Goal: Task Accomplishment & Management: Use online tool/utility

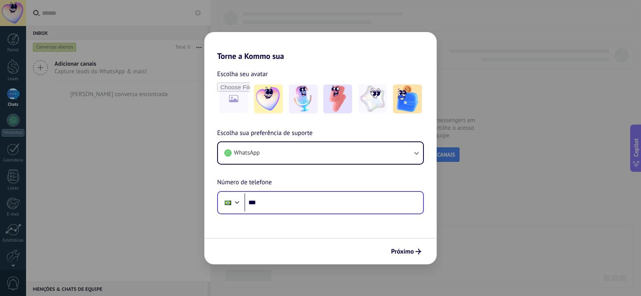
click at [324, 214] on form "Escolha seu avatar [PERSON_NAME] sua preferência de suporte WhatsApp Número de …" at bounding box center [320, 162] width 232 height 203
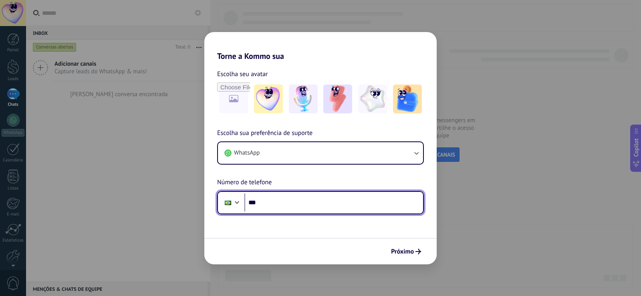
click at [324, 209] on input "***" at bounding box center [333, 202] width 179 height 18
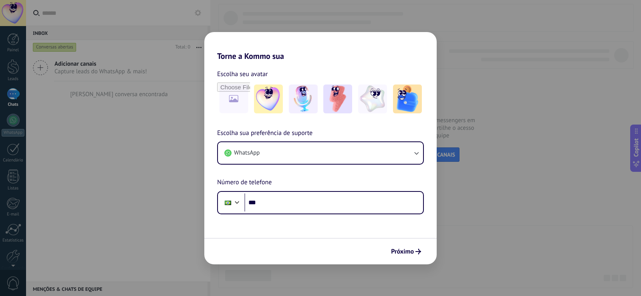
click at [328, 139] on div "Escolha sua preferência de suporte WhatsApp Número de telefone Phone ***" at bounding box center [320, 171] width 232 height 86
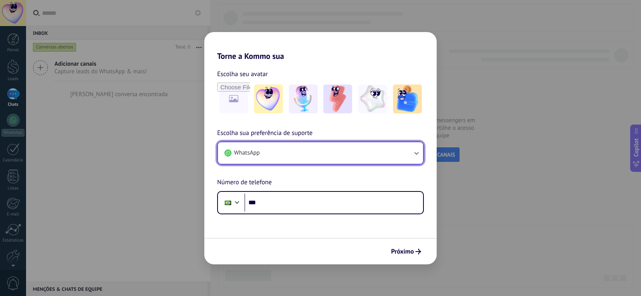
click at [326, 147] on button "WhatsApp" at bounding box center [320, 153] width 205 height 22
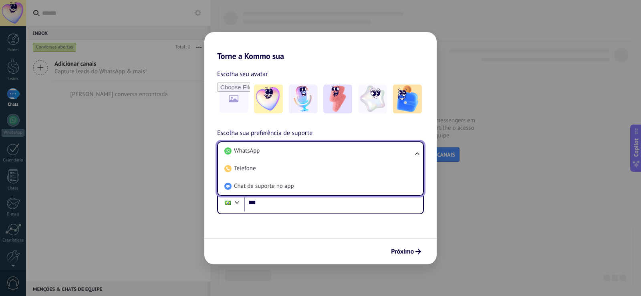
click at [326, 147] on li "WhatsApp" at bounding box center [318, 151] width 195 height 18
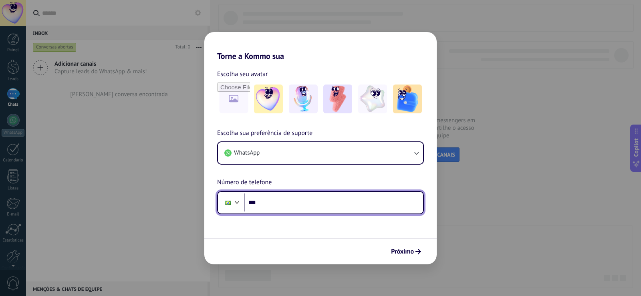
click at [312, 209] on input "***" at bounding box center [333, 202] width 179 height 18
type input "**********"
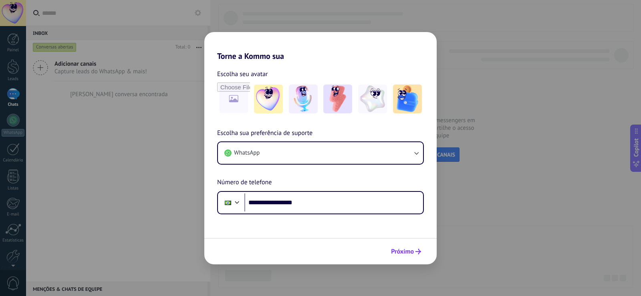
click at [414, 255] on button "Próximo" at bounding box center [405, 252] width 37 height 14
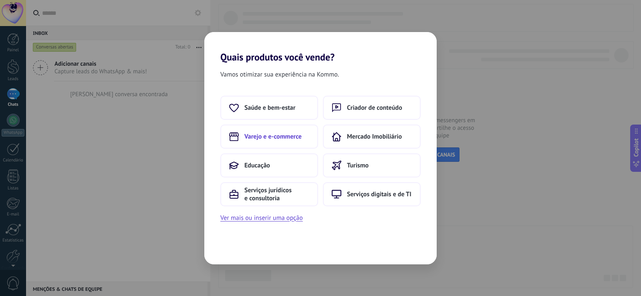
click at [282, 141] on button "Varejo e e-commerce" at bounding box center [269, 137] width 98 height 24
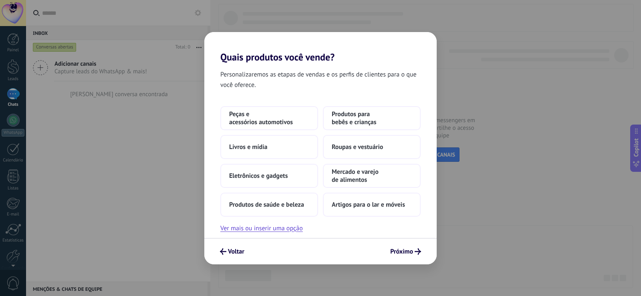
click at [407, 261] on div "Voltar Próximo" at bounding box center [320, 251] width 232 height 26
click at [404, 253] on span "Próximo" at bounding box center [401, 252] width 23 height 6
click at [224, 141] on button "Livros e mídia" at bounding box center [269, 147] width 98 height 24
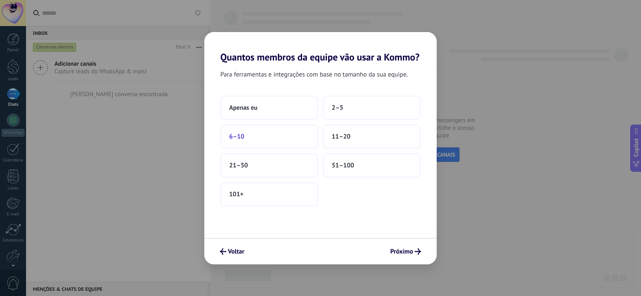
click at [249, 132] on button "6–10" at bounding box center [269, 137] width 98 height 24
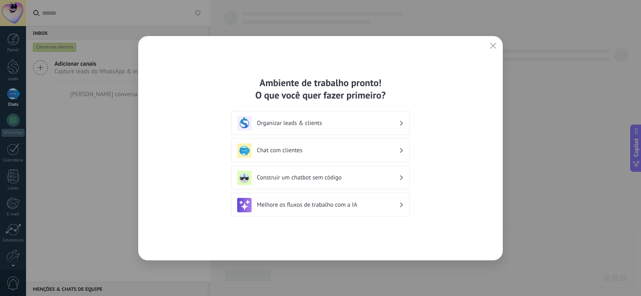
click at [330, 155] on div "Chat com clientes" at bounding box center [320, 150] width 167 height 14
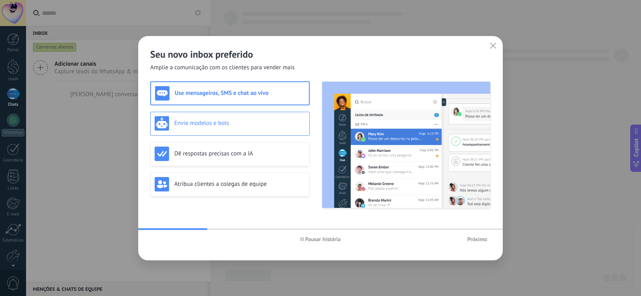
click at [219, 121] on h3 "Envie modelos e bots" at bounding box center [239, 123] width 131 height 8
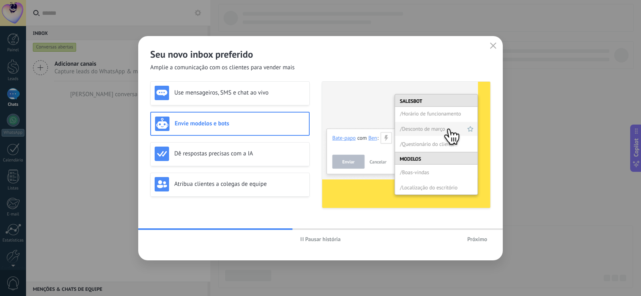
click at [471, 238] on span "Próximo" at bounding box center [477, 239] width 20 height 6
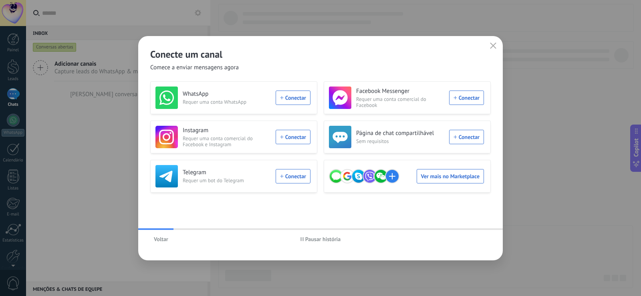
click at [292, 178] on div "Telegram Requer um bot do Telegram Conectar" at bounding box center [232, 176] width 155 height 22
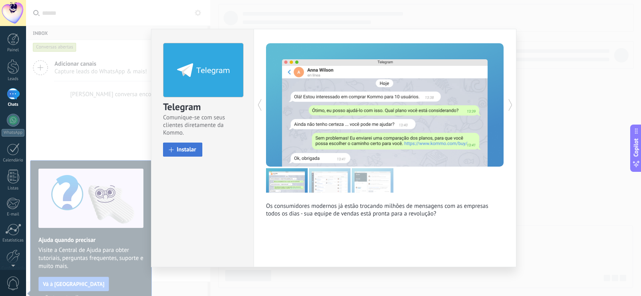
click at [193, 147] on span "Instalar" at bounding box center [187, 150] width 20 height 6
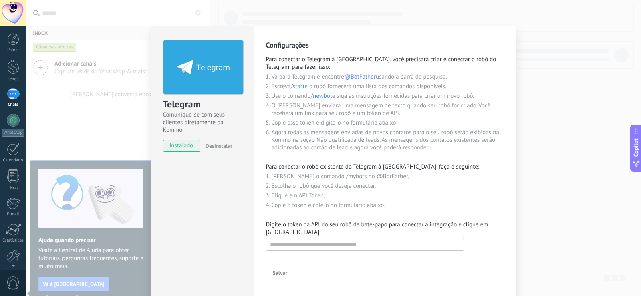
click at [345, 252] on form "Salvar" at bounding box center [385, 258] width 238 height 44
click at [345, 251] on form "Salvar" at bounding box center [385, 258] width 238 height 44
click at [346, 249] on input "text" at bounding box center [365, 244] width 198 height 13
paste input "**********"
type input "**********"
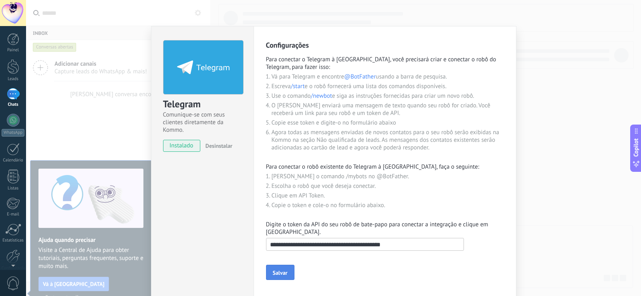
click at [278, 272] on span "Salvar" at bounding box center [280, 273] width 15 height 6
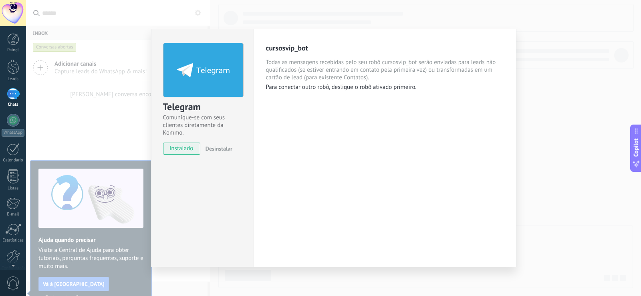
click at [535, 97] on div "Telegram Comunique-se com seus clientes diretamente da Kommo. instalado Desinst…" at bounding box center [333, 148] width 615 height 296
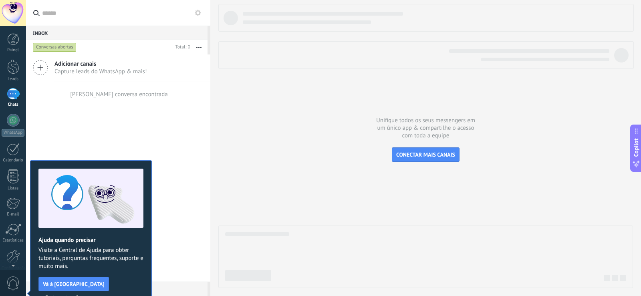
click at [82, 67] on span "Adicionar canais" at bounding box center [100, 64] width 93 height 8
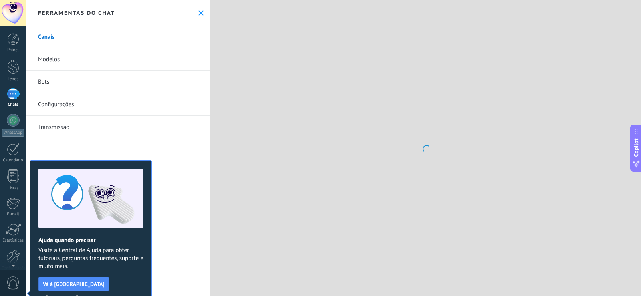
click at [76, 80] on link "Bots" at bounding box center [118, 82] width 184 height 22
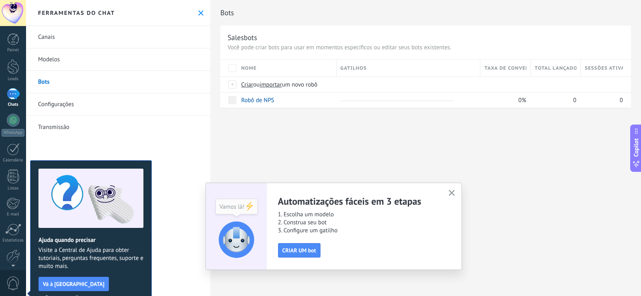
click at [82, 291] on button "Certo, entendi" at bounding box center [61, 297] width 41 height 12
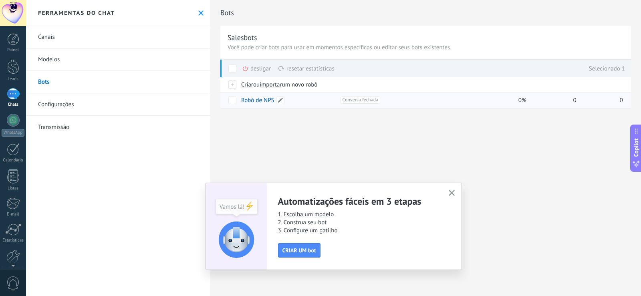
click at [253, 101] on link "Robô de NPS" at bounding box center [257, 101] width 33 height 8
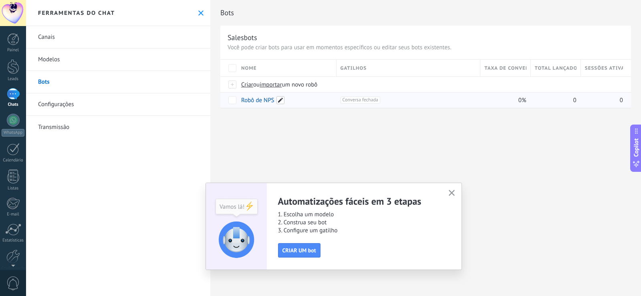
click at [278, 100] on span at bounding box center [280, 100] width 8 height 8
click at [360, 122] on div "**********" at bounding box center [425, 62] width 430 height 125
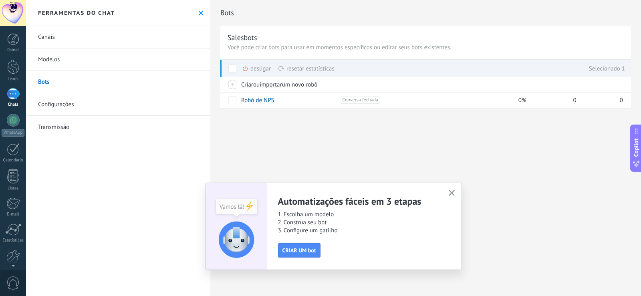
click at [312, 67] on div "resetar estatísticas mais" at bounding box center [306, 69] width 56 height 18
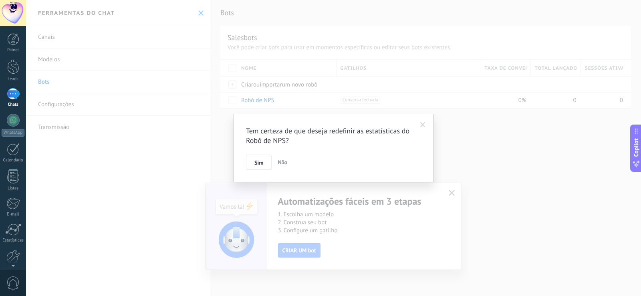
click at [422, 120] on span at bounding box center [422, 125] width 13 height 14
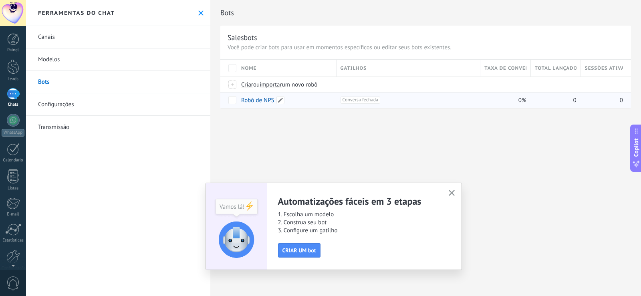
click at [256, 97] on link "Robô de NPS" at bounding box center [257, 101] width 33 height 8
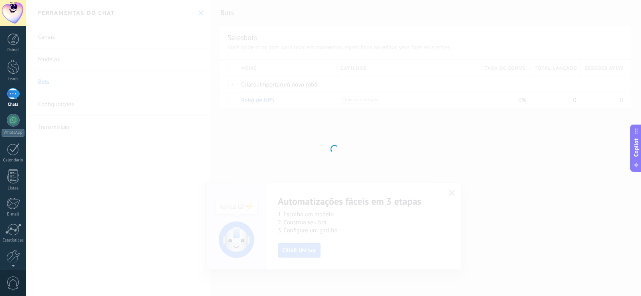
type input "**********"
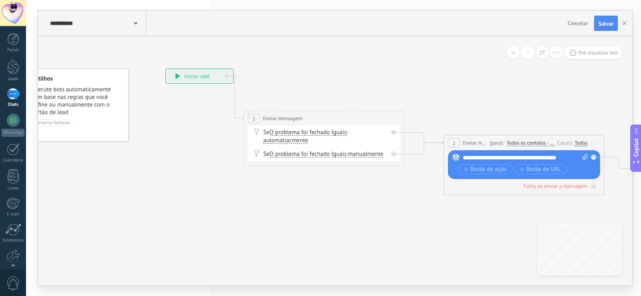
drag, startPoint x: 376, startPoint y: 208, endPoint x: 314, endPoint y: 175, distance: 70.2
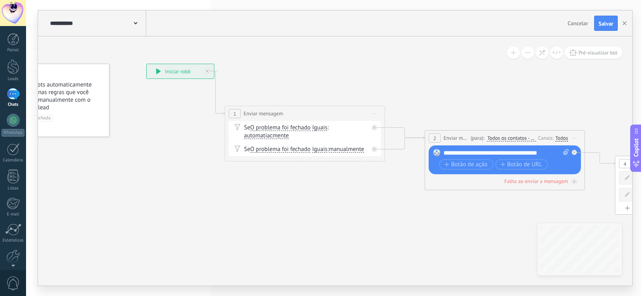
click at [372, 112] on span "Iniciar pré-visualização aqui" at bounding box center [374, 114] width 13 height 12
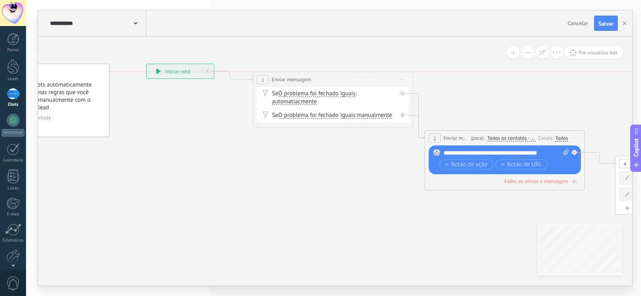
drag, startPoint x: 364, startPoint y: 116, endPoint x: 390, endPoint y: 86, distance: 38.6
click at [390, 86] on div "**********" at bounding box center [332, 79] width 159 height 15
click at [404, 79] on icon at bounding box center [402, 79] width 4 height 1
click at [416, 90] on div "Iniciar pré-visualização aqui" at bounding box center [445, 91] width 92 height 14
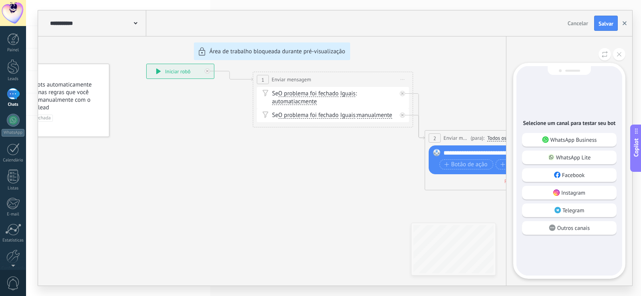
click at [627, 20] on button "button" at bounding box center [624, 23] width 12 height 15
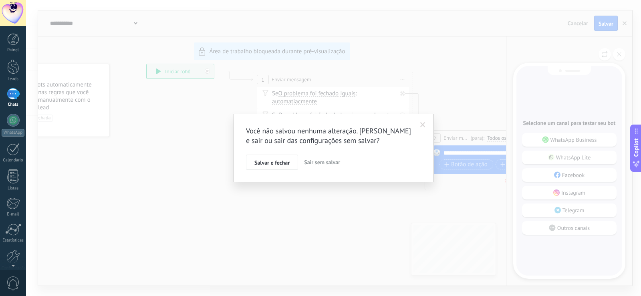
click at [321, 160] on span "Sair sem salvar" at bounding box center [322, 162] width 36 height 7
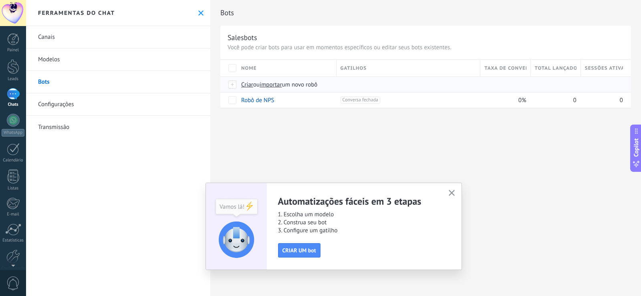
click at [247, 84] on span "Criar" at bounding box center [247, 85] width 12 height 8
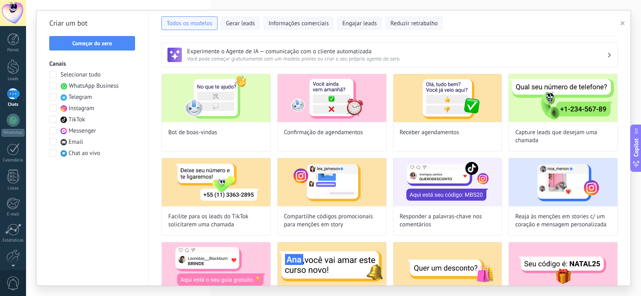
click at [73, 97] on span "Telegram" at bounding box center [80, 97] width 24 height 8
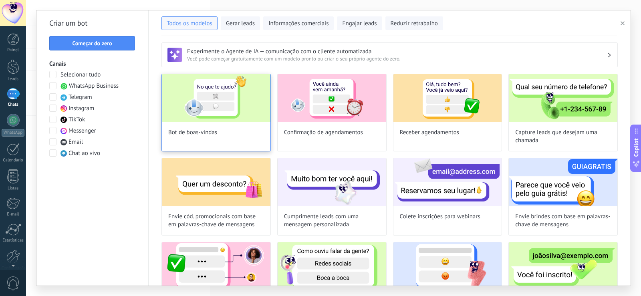
click at [198, 104] on img at bounding box center [216, 98] width 109 height 48
type input "**********"
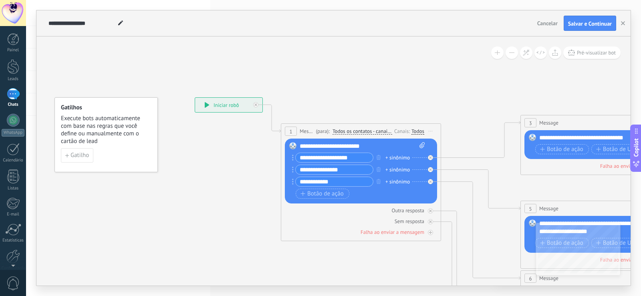
drag, startPoint x: 455, startPoint y: 121, endPoint x: 418, endPoint y: 127, distance: 37.3
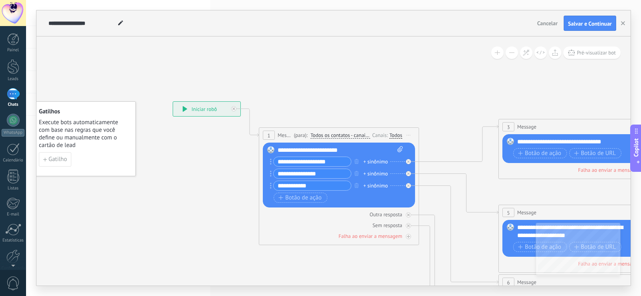
click at [408, 137] on span "Iniciar pré-visualização aqui [GEOGRAPHIC_DATA] Duplicar Excluir" at bounding box center [408, 135] width 13 height 12
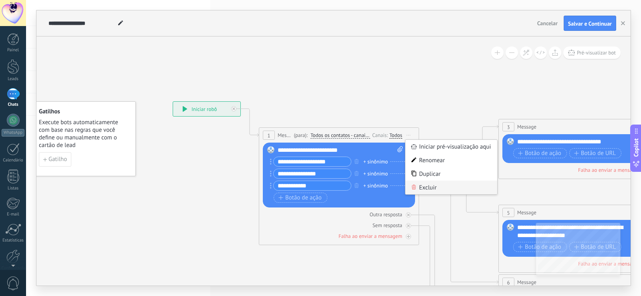
click at [420, 187] on div "Excluir" at bounding box center [451, 188] width 92 height 14
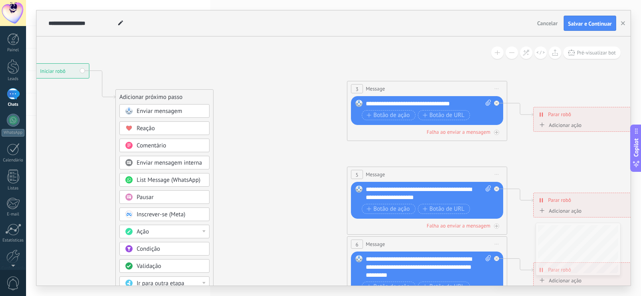
drag, startPoint x: 481, startPoint y: 155, endPoint x: 282, endPoint y: 127, distance: 201.0
click at [282, 127] on icon at bounding box center [445, 263] width 1248 height 800
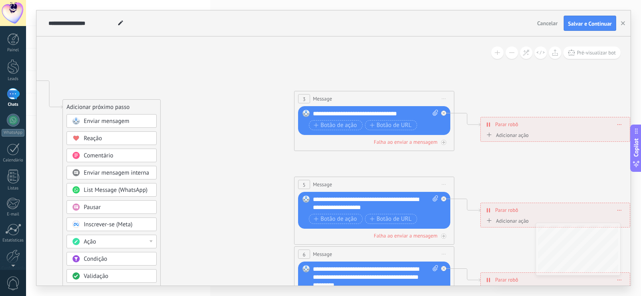
click at [438, 94] on span "Iniciar pré-visualização aqui [GEOGRAPHIC_DATA] Duplicar Excluir" at bounding box center [443, 99] width 13 height 12
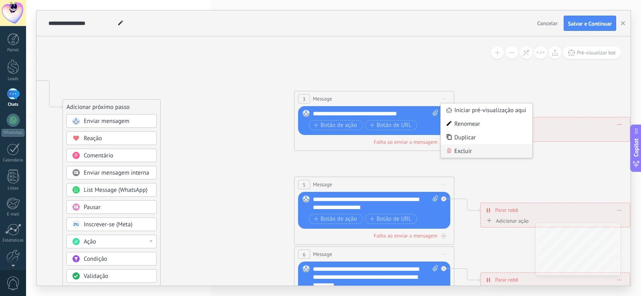
click at [453, 151] on div "Excluir" at bounding box center [486, 151] width 92 height 14
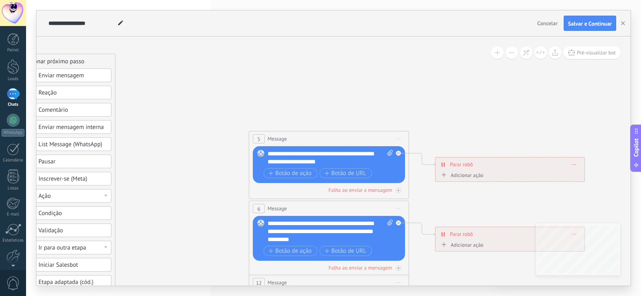
drag, startPoint x: 472, startPoint y: 129, endPoint x: 422, endPoint y: 74, distance: 73.7
click at [422, 74] on icon at bounding box center [347, 227] width 1248 height 800
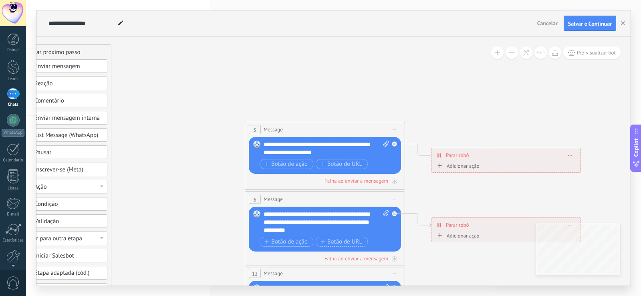
click at [398, 130] on span "Iniciar pré-visualização aqui [GEOGRAPHIC_DATA] Duplicar Excluir" at bounding box center [394, 130] width 13 height 12
click at [417, 179] on div "Excluir" at bounding box center [437, 182] width 92 height 14
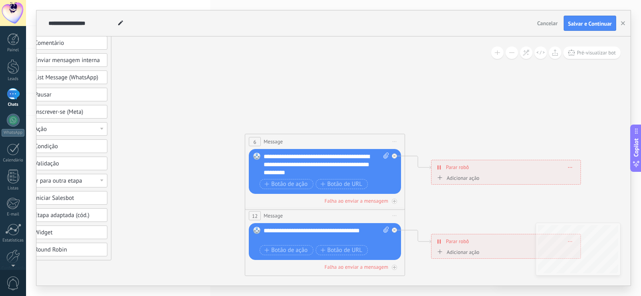
click at [396, 146] on span "Iniciar pré-visualização aqui [GEOGRAPHIC_DATA] Duplicar Excluir" at bounding box center [394, 142] width 13 height 12
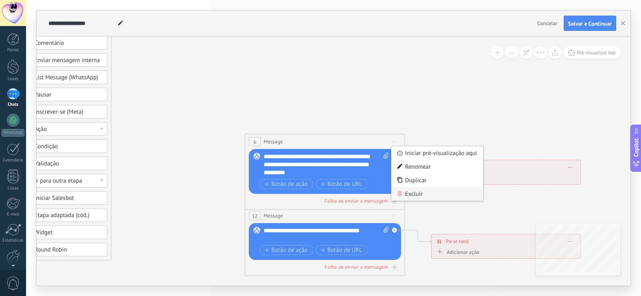
click at [416, 192] on div "Excluir" at bounding box center [437, 194] width 92 height 14
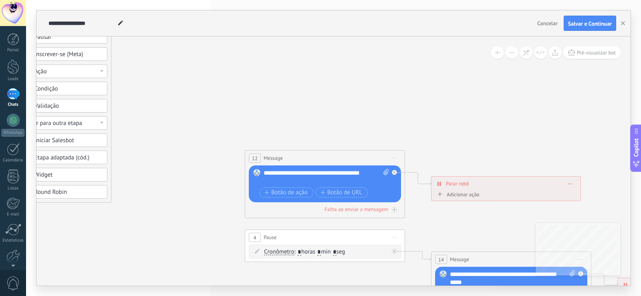
click at [396, 154] on span "Iniciar pré-visualização aqui [GEOGRAPHIC_DATA] Duplicar Excluir" at bounding box center [394, 158] width 13 height 12
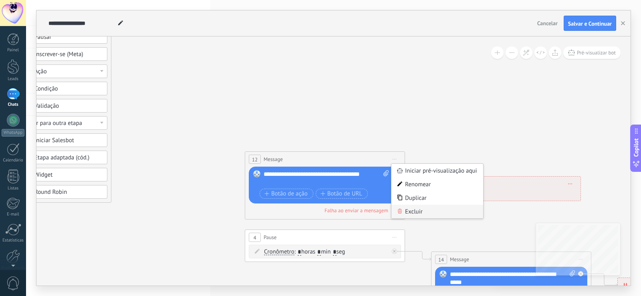
click at [411, 207] on div "Excluir" at bounding box center [437, 212] width 92 height 14
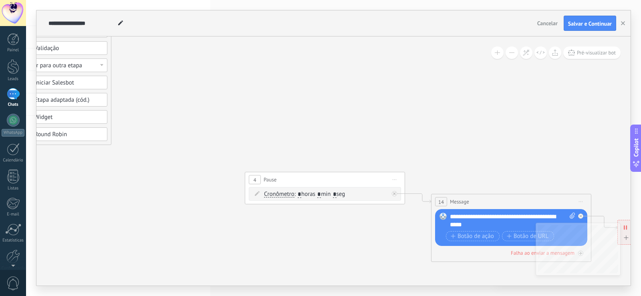
click at [396, 176] on span "Iniciar pré-visualização aqui [GEOGRAPHIC_DATA] Duplicar Excluir" at bounding box center [394, 180] width 13 height 12
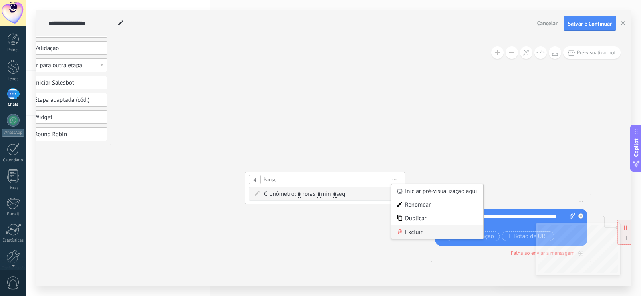
click at [417, 230] on div "Excluir" at bounding box center [437, 232] width 92 height 14
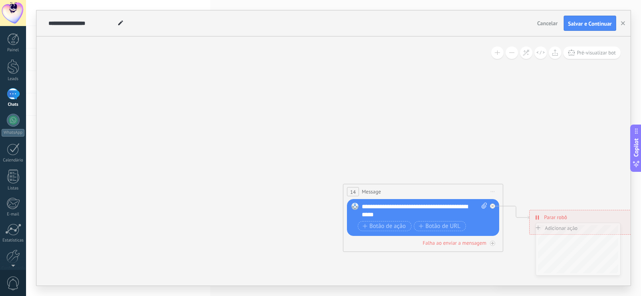
drag, startPoint x: 444, startPoint y: 148, endPoint x: 361, endPoint y: 154, distance: 82.7
click at [336, 130] on icon at bounding box center [255, 43] width 1248 height 817
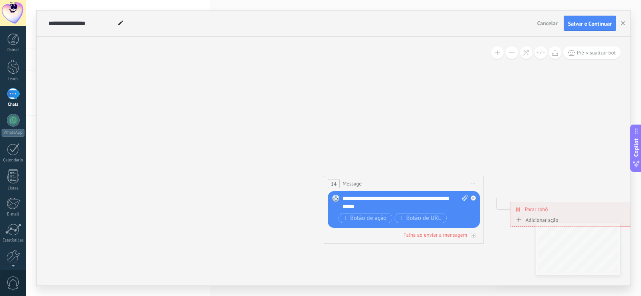
click at [472, 182] on span "Iniciar pré-visualização aqui [GEOGRAPHIC_DATA] Duplicar Excluir" at bounding box center [473, 184] width 13 height 12
click at [489, 234] on div "Excluir" at bounding box center [516, 236] width 92 height 14
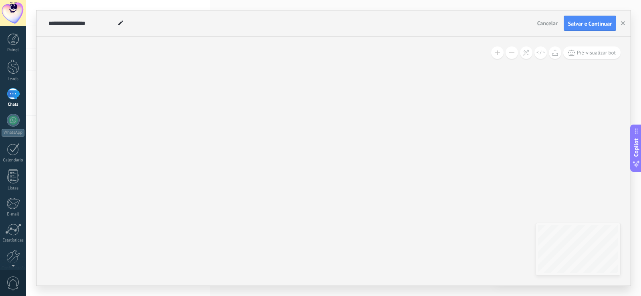
drag, startPoint x: 493, startPoint y: 162, endPoint x: 257, endPoint y: 196, distance: 237.5
click at [257, 196] on icon at bounding box center [83, 47] width 1248 height 817
drag, startPoint x: 297, startPoint y: 141, endPoint x: 346, endPoint y: 276, distance: 143.8
click at [346, 276] on icon at bounding box center [58, 207] width 1248 height 817
drag, startPoint x: 387, startPoint y: 203, endPoint x: 394, endPoint y: 235, distance: 32.8
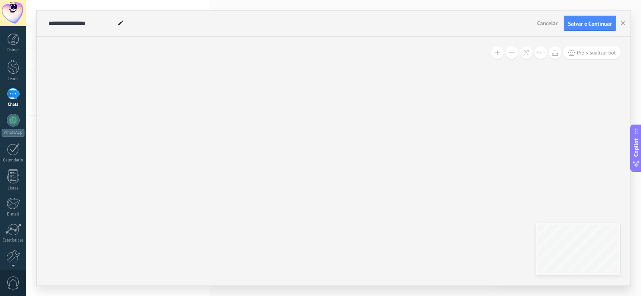
click at [394, 235] on icon at bounding box center [58, 207] width 1248 height 817
drag, startPoint x: 338, startPoint y: 160, endPoint x: 444, endPoint y: 156, distance: 105.4
click at [521, 160] on icon at bounding box center [133, 279] width 1248 height 817
drag, startPoint x: 356, startPoint y: 136, endPoint x: 487, endPoint y: 158, distance: 132.0
click at [483, 157] on icon at bounding box center [269, 280] width 1248 height 817
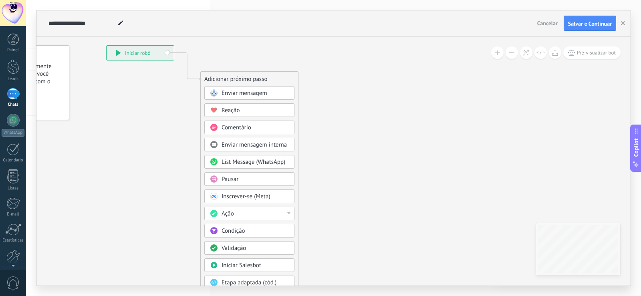
drag, startPoint x: 344, startPoint y: 141, endPoint x: 513, endPoint y: 44, distance: 195.0
click at [531, 50] on div "**********" at bounding box center [333, 160] width 594 height 249
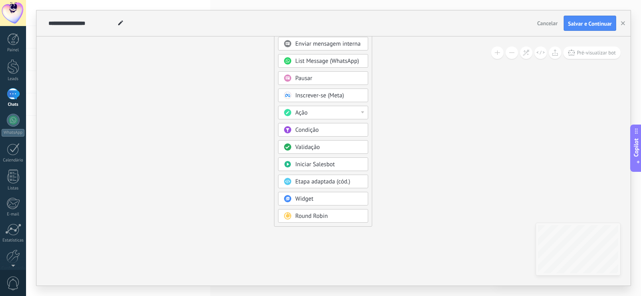
drag, startPoint x: 428, startPoint y: 151, endPoint x: 418, endPoint y: 30, distance: 121.3
click at [424, 43] on icon at bounding box center [604, 152] width 1248 height 817
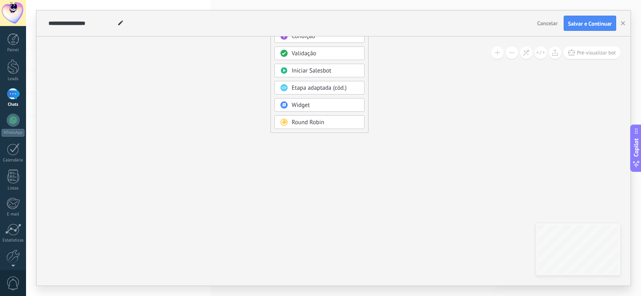
drag, startPoint x: 425, startPoint y: 95, endPoint x: 489, endPoint y: 215, distance: 135.4
click at [489, 214] on icon at bounding box center [600, 58] width 1248 height 817
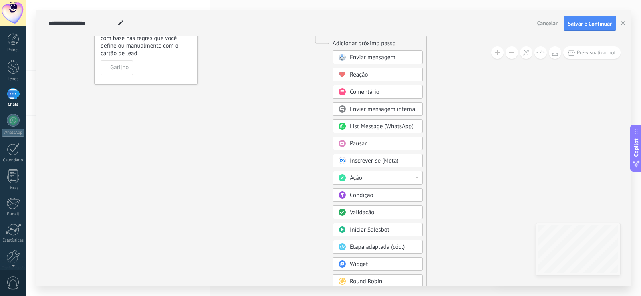
drag, startPoint x: 483, startPoint y: 149, endPoint x: 468, endPoint y: 202, distance: 55.5
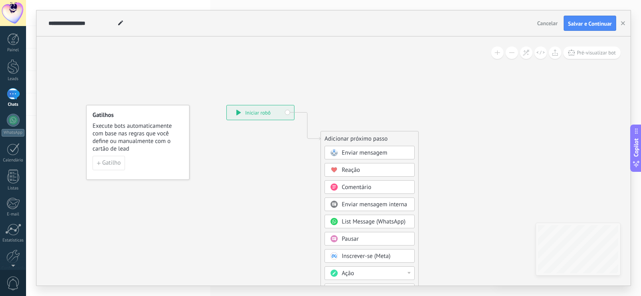
drag, startPoint x: 444, startPoint y: 174, endPoint x: 426, endPoint y: 189, distance: 23.3
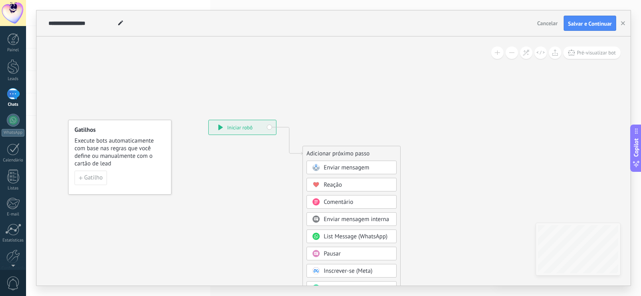
click at [344, 173] on div "Enviar mensagem" at bounding box center [351, 168] width 90 height 14
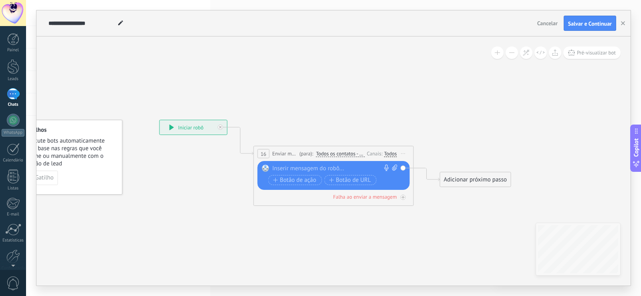
drag, startPoint x: 342, startPoint y: 161, endPoint x: 342, endPoint y: 170, distance: 8.8
click at [342, 165] on div "Substituir Remover Converter para mensagem de voz Arraste a imagem aqui para an…" at bounding box center [333, 175] width 152 height 29
click at [352, 159] on div "**********" at bounding box center [333, 153] width 159 height 15
click at [350, 167] on div "Substituir Remover Converter para mensagem de voz Arraste a imagem aqui para an…" at bounding box center [333, 175] width 152 height 29
click at [353, 163] on div "Substituir Remover Converter para mensagem de voz Arraste a imagem aqui para an…" at bounding box center [333, 175] width 152 height 29
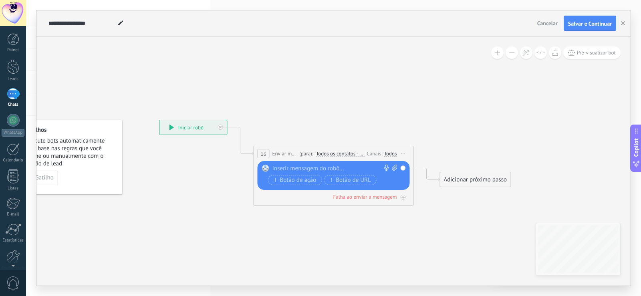
click at [358, 174] on div "Substituir Remover Converter para mensagem de voz Arraste a imagem aqui para an…" at bounding box center [334, 176] width 125 height 22
click at [354, 168] on div at bounding box center [331, 169] width 119 height 8
paste div
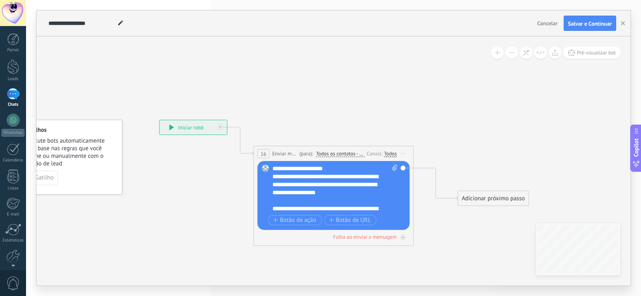
drag, startPoint x: 483, startPoint y: 197, endPoint x: 483, endPoint y: 207, distance: 10.0
click at [483, 205] on div "Adicionar próximo passo" at bounding box center [493, 198] width 70 height 13
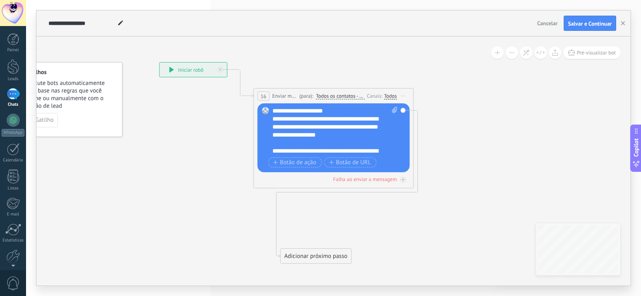
drag, startPoint x: 472, startPoint y: 168, endPoint x: 302, endPoint y: 254, distance: 190.0
click at [302, 254] on div "Adicionar próximo passo" at bounding box center [316, 255] width 70 height 13
click at [303, 254] on div "Adicionar próximo passo" at bounding box center [316, 255] width 70 height 13
click at [320, 260] on div "Adicionar próximo passo" at bounding box center [316, 255] width 70 height 13
click at [327, 266] on div "Enviar mensagem" at bounding box center [329, 270] width 90 height 14
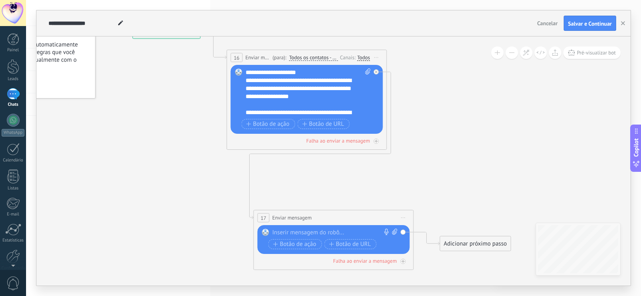
click at [394, 230] on icon at bounding box center [394, 232] width 5 height 6
click input "Upload" at bounding box center [0, 0] width 0 height 0
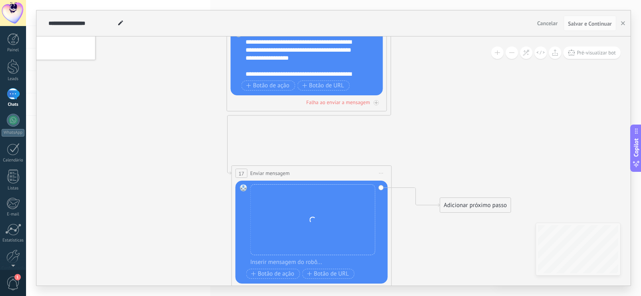
drag, startPoint x: 326, startPoint y: 179, endPoint x: 306, endPoint y: 174, distance: 19.9
click at [306, 174] on div "**********" at bounding box center [311, 173] width 159 height 15
drag, startPoint x: 475, startPoint y: 206, endPoint x: 497, endPoint y: 56, distance: 151.8
click at [497, 56] on div "**********" at bounding box center [333, 160] width 594 height 249
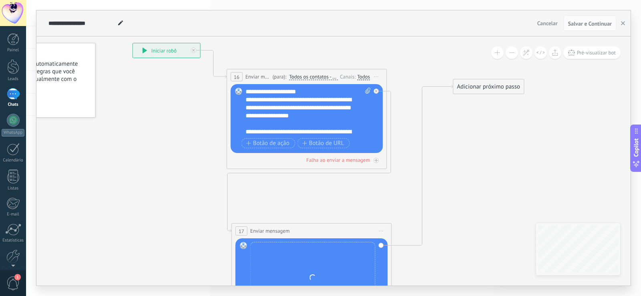
drag, startPoint x: 488, startPoint y: 107, endPoint x: 481, endPoint y: 82, distance: 26.2
click at [481, 82] on div "Adicionar próximo passo" at bounding box center [488, 86] width 70 height 13
click at [479, 83] on div "Adicionar próximo passo" at bounding box center [488, 86] width 70 height 13
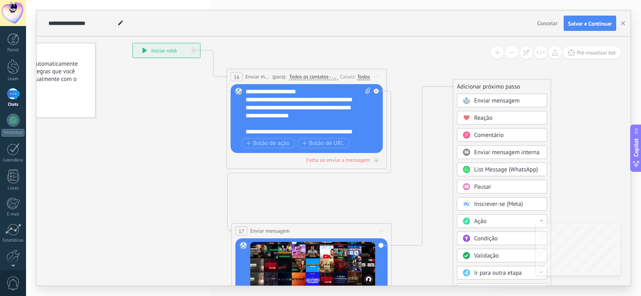
click at [483, 96] on div "Enviar mensagem" at bounding box center [502, 101] width 90 height 14
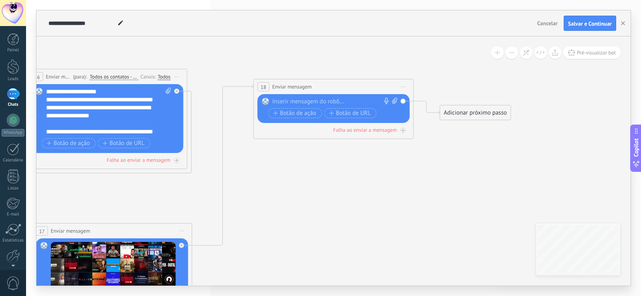
click at [396, 98] on icon at bounding box center [394, 101] width 5 height 6
click input "Upload" at bounding box center [0, 0] width 0 height 0
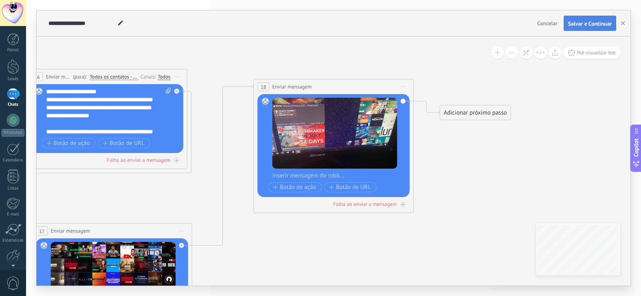
click at [588, 20] on button "Salvar e Continuar" at bounding box center [589, 23] width 52 height 15
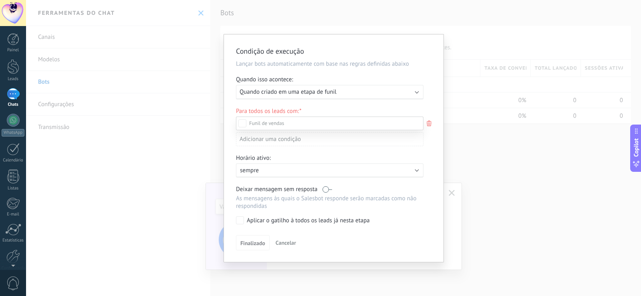
click at [485, 77] on div at bounding box center [333, 148] width 615 height 296
click at [485, 77] on div "Condição de execução Lançar bots automaticamente com base nas regras definidas …" at bounding box center [333, 148] width 615 height 296
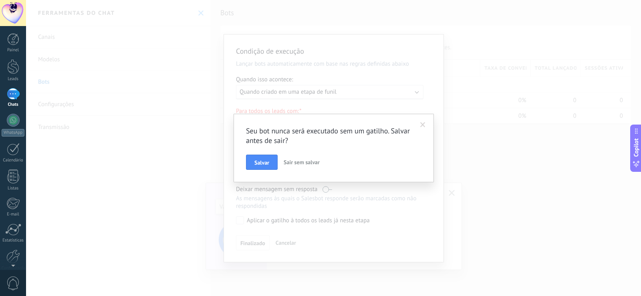
drag, startPoint x: 431, startPoint y: 122, endPoint x: 424, endPoint y: 123, distance: 6.9
click at [428, 122] on div "Seu bot nunca será executado sem um gatilho. Salvar antes de sair? [PERSON_NAME…" at bounding box center [333, 148] width 200 height 68
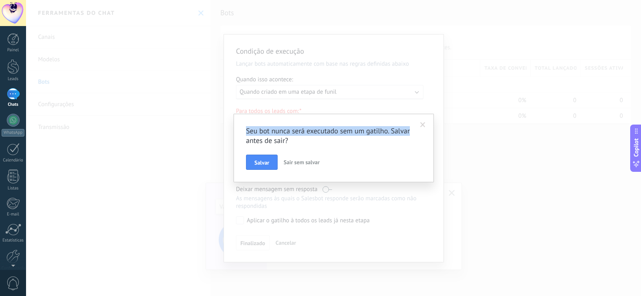
click at [424, 123] on span at bounding box center [422, 125] width 5 height 6
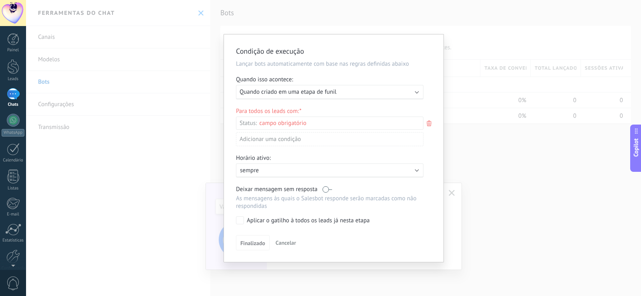
click at [282, 242] on span "Cancelar" at bounding box center [286, 242] width 20 height 7
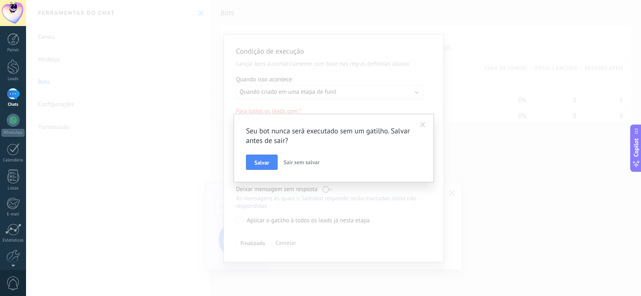
click at [424, 124] on span at bounding box center [422, 125] width 5 height 6
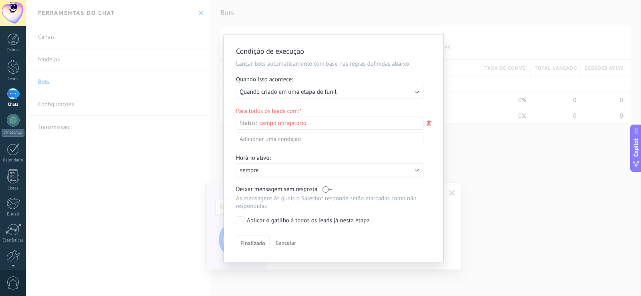
click at [354, 89] on div "Executar: Quando criado em uma etapa de funil" at bounding box center [326, 92] width 174 height 8
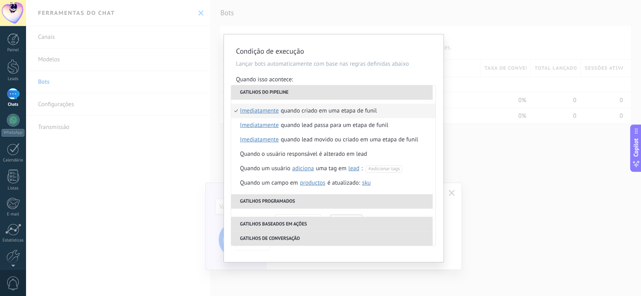
click at [479, 116] on div "**********" at bounding box center [333, 148] width 615 height 296
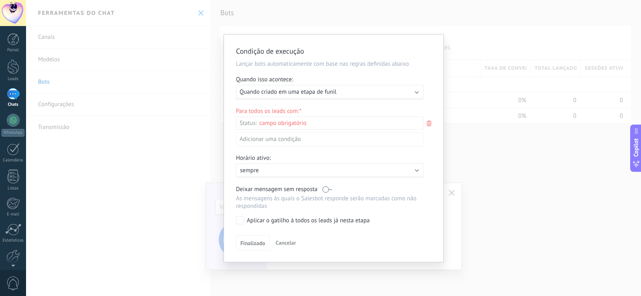
click at [0, 0] on div "Nova consulta Qualificado Orçamento enviado Pedido realizado Pedido processado …" at bounding box center [0, 0] width 0 height 0
click at [0, 0] on ul "Nova consulta Qualificado Orçamento enviado Pedido realizado Pedido processado …" at bounding box center [0, 0] width 0 height 0
click at [0, 0] on label "Nova consulta" at bounding box center [0, 0] width 0 height 0
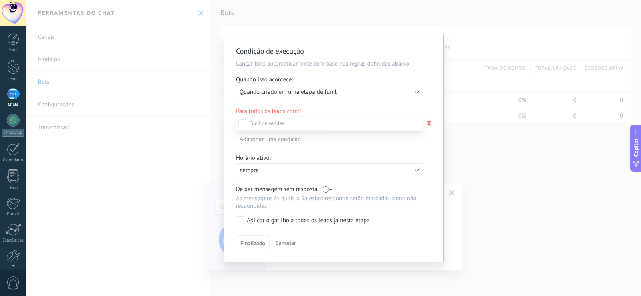
click at [222, 131] on div at bounding box center [333, 148] width 615 height 296
click at [429, 123] on icon at bounding box center [428, 124] width 9 height 10
click at [0, 0] on label "Pedido realizado" at bounding box center [0, 0] width 0 height 0
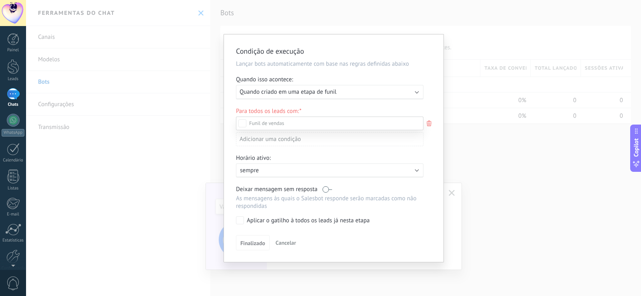
click at [0, 0] on label "Etapa de leads de entrada" at bounding box center [0, 0] width 0 height 0
click at [0, 0] on label "Pedido cancelado – perdido" at bounding box center [0, 0] width 0 height 0
click at [426, 99] on div at bounding box center [333, 148] width 615 height 296
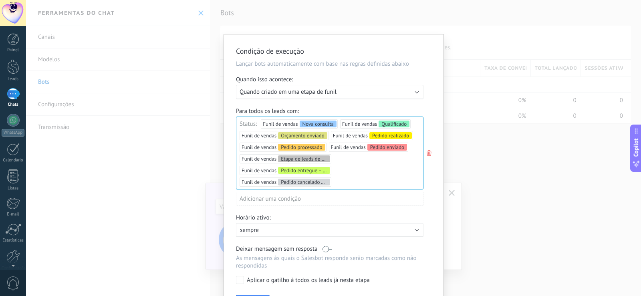
scroll to position [26, 0]
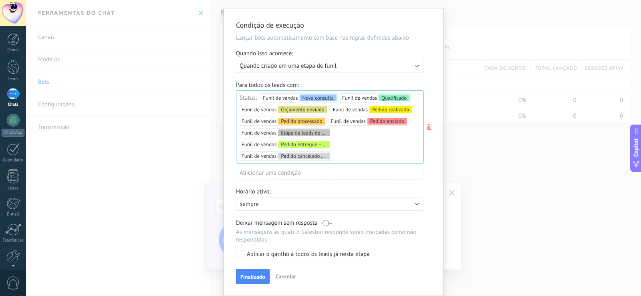
click at [290, 205] on p "sempre" at bounding box center [310, 204] width 140 height 8
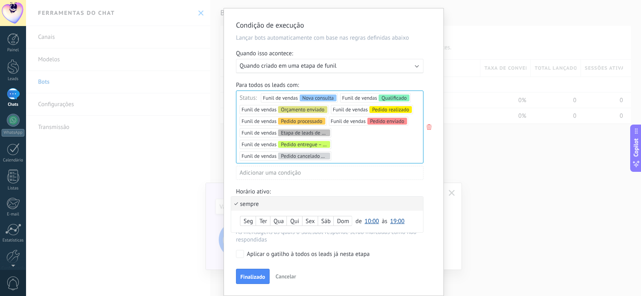
click at [290, 205] on li "sempre" at bounding box center [327, 204] width 192 height 14
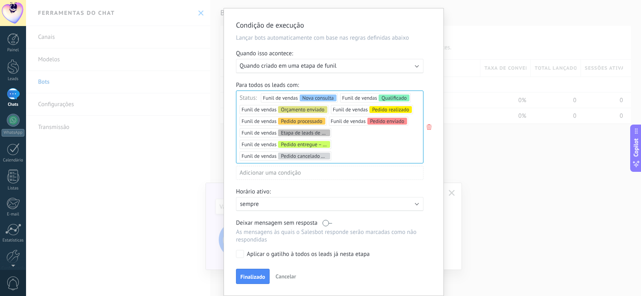
click at [233, 255] on div "Condição de execução Lançar bots automaticamente com base nas regras definidas …" at bounding box center [333, 151] width 219 height 287
click at [244, 256] on label "Aplicar o gatilho à todos os leads já nesta etapa" at bounding box center [328, 254] width 185 height 8
click at [286, 278] on span "Cancelar" at bounding box center [286, 276] width 20 height 7
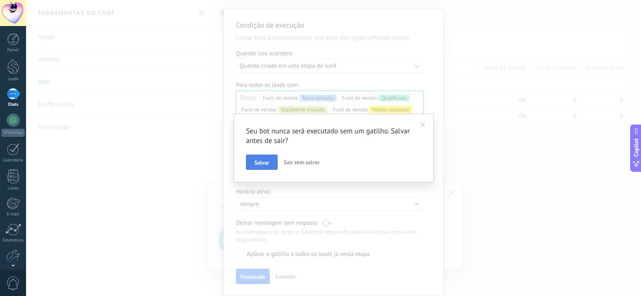
click at [260, 165] on span "Salvar" at bounding box center [261, 163] width 15 height 6
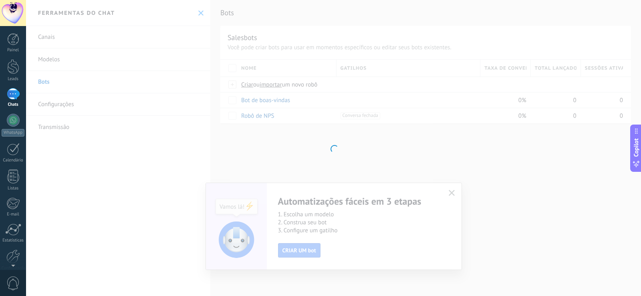
scroll to position [0, 0]
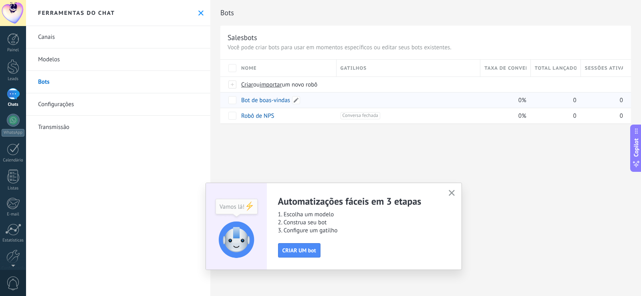
click at [272, 100] on link "Bot de boas-vindas" at bounding box center [265, 101] width 49 height 8
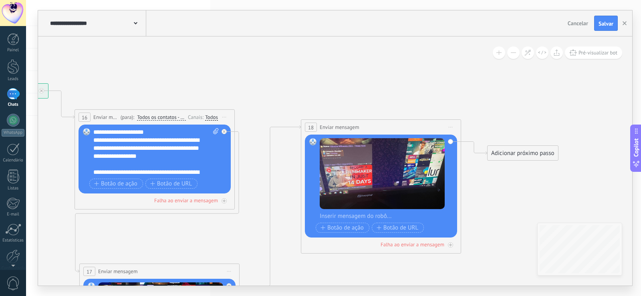
drag, startPoint x: 497, startPoint y: 96, endPoint x: 268, endPoint y: 82, distance: 229.4
click at [268, 82] on icon at bounding box center [255, 240] width 951 height 715
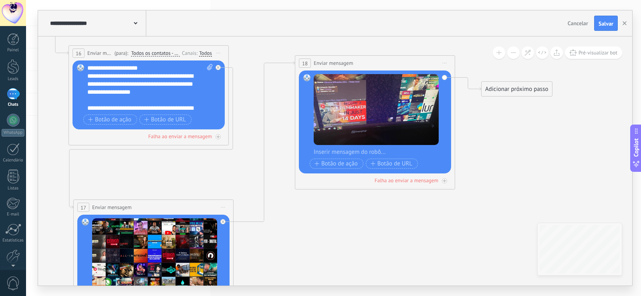
drag, startPoint x: 387, startPoint y: 82, endPoint x: 378, endPoint y: 14, distance: 68.6
click at [380, 12] on div "**********" at bounding box center [335, 147] width 594 height 275
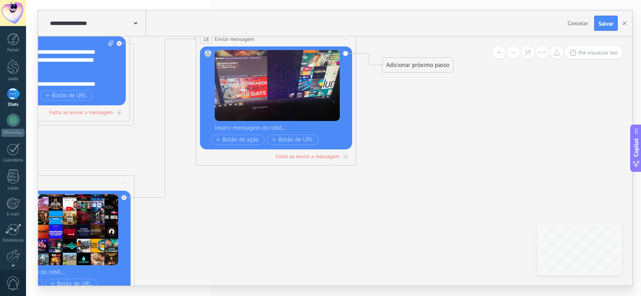
drag, startPoint x: 473, startPoint y: 170, endPoint x: 376, endPoint y: 161, distance: 97.3
click at [376, 161] on icon at bounding box center [150, 152] width 951 height 715
drag, startPoint x: 418, startPoint y: 82, endPoint x: 256, endPoint y: 231, distance: 220.5
click at [272, 245] on div "Adicionar próximo passo" at bounding box center [279, 239] width 70 height 13
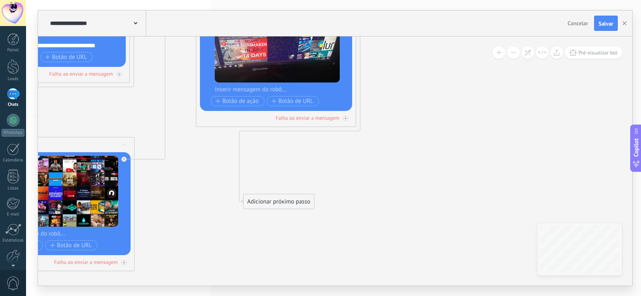
click at [294, 198] on div "Adicionar próximo passo" at bounding box center [278, 201] width 70 height 13
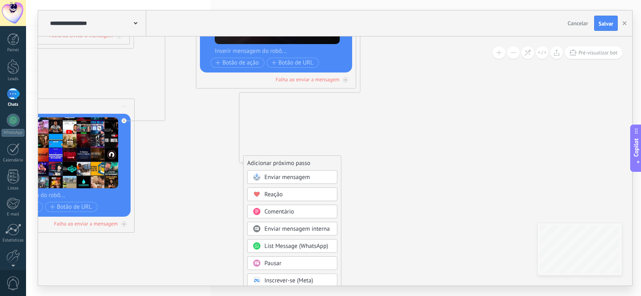
click at [291, 173] on div "Enviar mensagem" at bounding box center [292, 177] width 90 height 14
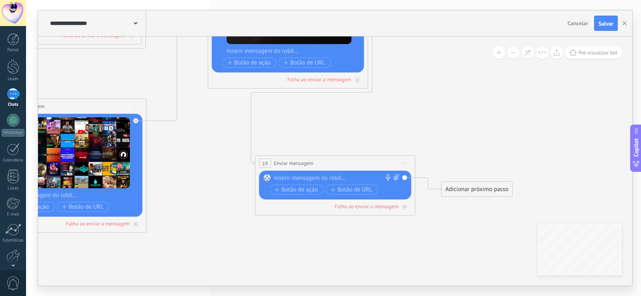
click at [303, 179] on div at bounding box center [333, 178] width 119 height 8
paste div
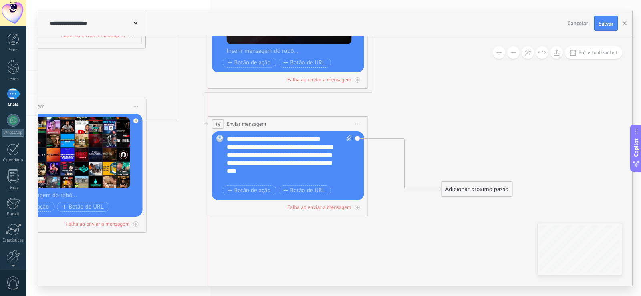
drag, startPoint x: 384, startPoint y: 163, endPoint x: 336, endPoint y: 124, distance: 61.4
click at [336, 124] on div "**********" at bounding box center [287, 124] width 159 height 15
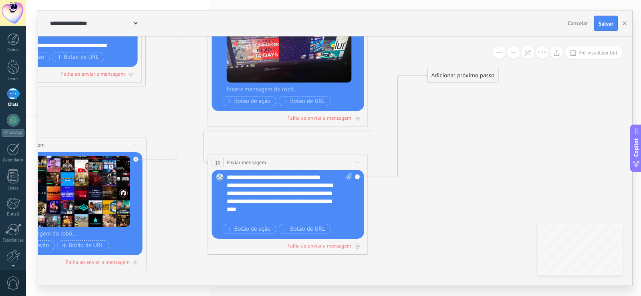
drag, startPoint x: 468, startPoint y: 227, endPoint x: 460, endPoint y: 126, distance: 101.6
click at [454, 74] on div "Adicionar próximo passo" at bounding box center [463, 75] width 70 height 13
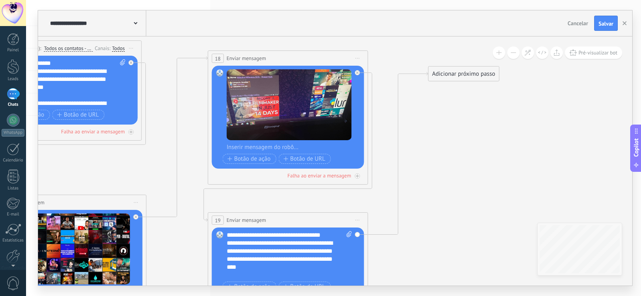
drag, startPoint x: 454, startPoint y: 107, endPoint x: 455, endPoint y: 76, distance: 31.3
click at [455, 76] on div "Adicionar próximo passo" at bounding box center [463, 73] width 70 height 13
click at [459, 76] on div "Adicionar próximo passo" at bounding box center [465, 76] width 70 height 13
click at [458, 80] on div "Adicionar próximo passo" at bounding box center [467, 76] width 70 height 13
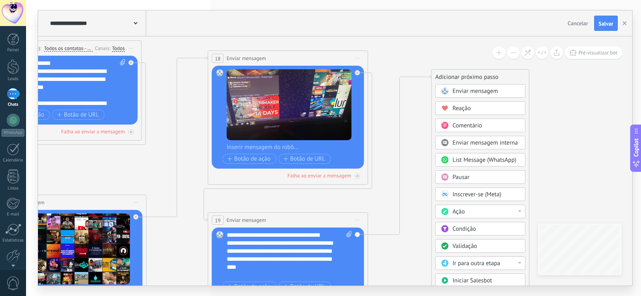
click at [459, 92] on span "Enviar mensagem" at bounding box center [476, 91] width 46 height 8
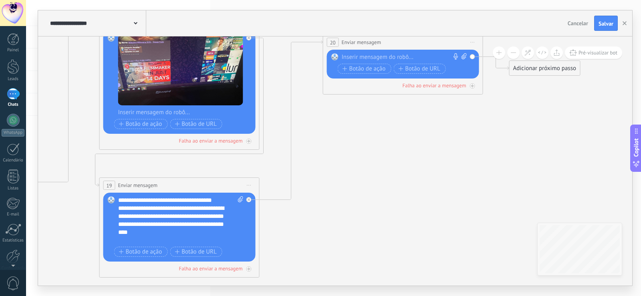
drag, startPoint x: 288, startPoint y: 187, endPoint x: 410, endPoint y: 95, distance: 153.0
click at [410, 96] on icon at bounding box center [166, 136] width 1174 height 715
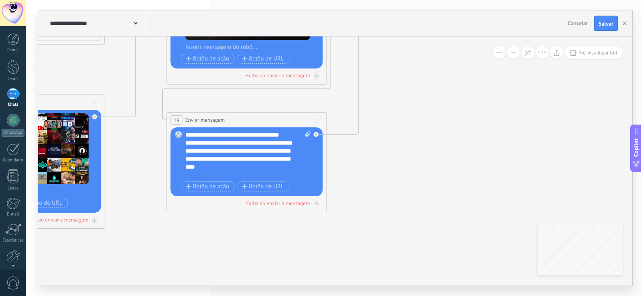
scroll to position [16, 0]
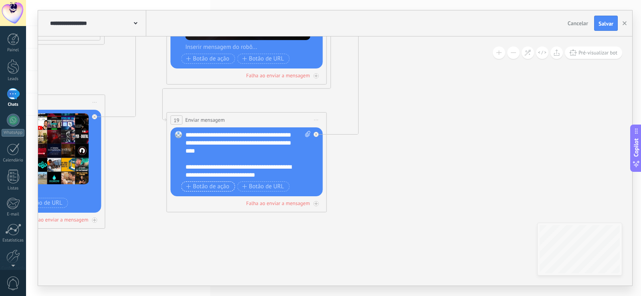
click at [222, 184] on span "Botão de ação" at bounding box center [207, 186] width 43 height 6
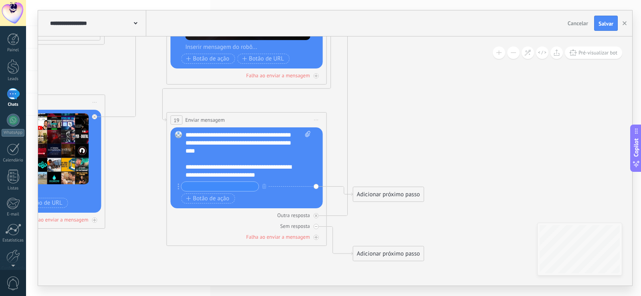
click at [220, 187] on input "text" at bounding box center [219, 186] width 77 height 9
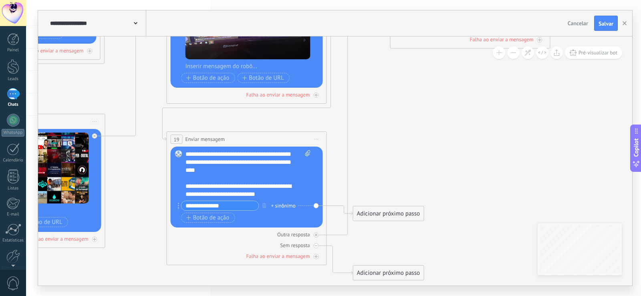
type input "**********"
drag, startPoint x: 390, startPoint y: 211, endPoint x: 453, endPoint y: 93, distance: 133.8
click at [453, 122] on div "Adicionar próximo passo" at bounding box center [441, 128] width 70 height 13
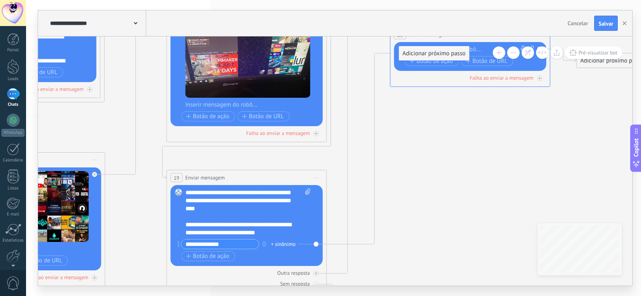
drag, startPoint x: 473, startPoint y: 136, endPoint x: 456, endPoint y: 55, distance: 82.3
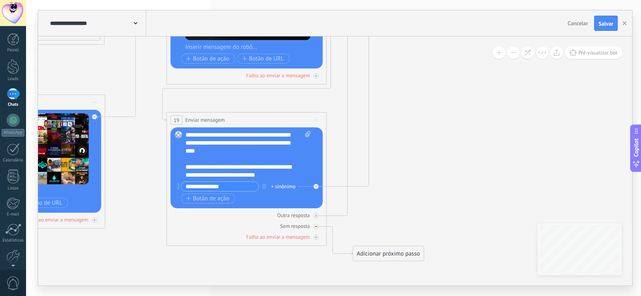
click at [315, 227] on icon at bounding box center [316, 226] width 3 height 1
click at [317, 213] on div "Outra resposta" at bounding box center [247, 215] width 152 height 8
click at [316, 215] on icon at bounding box center [316, 215] width 3 height 3
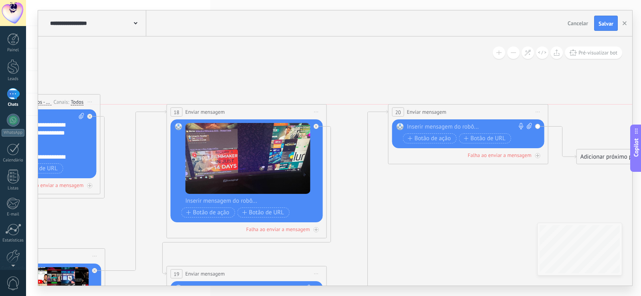
drag, startPoint x: 463, startPoint y: 132, endPoint x: 461, endPoint y: 113, distance: 19.4
click at [461, 113] on div "**********" at bounding box center [467, 112] width 159 height 15
click at [455, 121] on div "Substituir Remover Converter para mensagem de voz Arraste a imagem aqui para an…" at bounding box center [467, 133] width 152 height 29
click at [459, 125] on div at bounding box center [465, 127] width 119 height 8
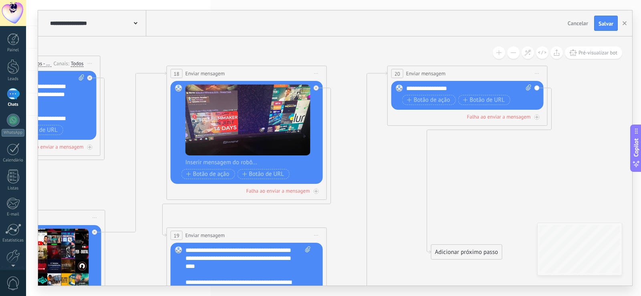
drag, startPoint x: 614, startPoint y: 118, endPoint x: 469, endPoint y: 251, distance: 197.5
click at [469, 251] on div "Adicionar próximo passo" at bounding box center [466, 251] width 70 height 13
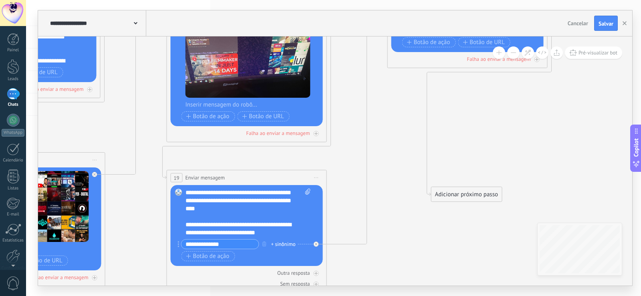
click at [476, 194] on div "Adicionar próximo passo" at bounding box center [466, 194] width 70 height 13
click at [467, 205] on span "Enviar mensagem" at bounding box center [475, 209] width 46 height 8
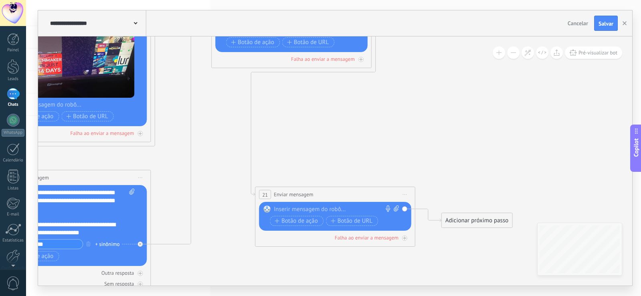
click at [311, 205] on div "Substituir Remover Converter para mensagem de voz Arraste a imagem aqui para an…" at bounding box center [335, 216] width 152 height 29
click at [316, 207] on div at bounding box center [333, 209] width 119 height 8
paste div
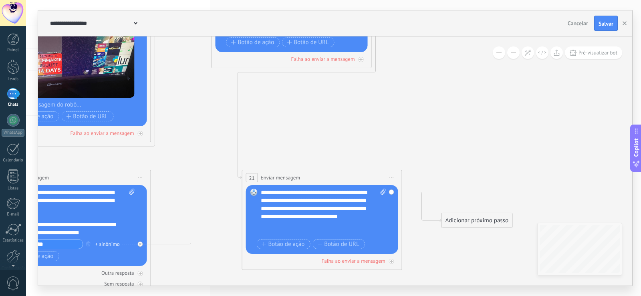
drag, startPoint x: 352, startPoint y: 199, endPoint x: 339, endPoint y: 183, distance: 20.8
click at [339, 183] on div "**********" at bounding box center [321, 177] width 159 height 15
click at [436, 135] on icon at bounding box center [77, 138] width 1215 height 732
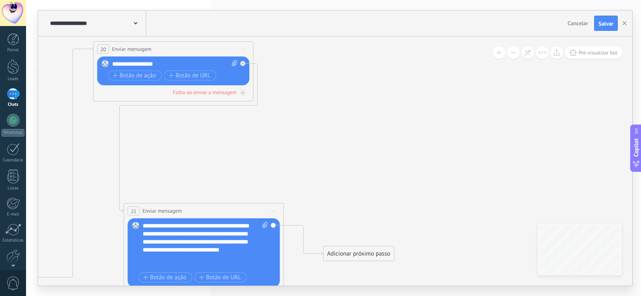
drag, startPoint x: 436, startPoint y: 137, endPoint x: 317, endPoint y: 171, distance: 123.5
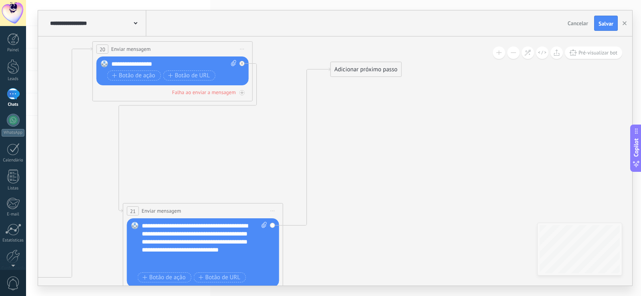
drag, startPoint x: 339, startPoint y: 252, endPoint x: 346, endPoint y: 68, distance: 184.3
click at [346, 68] on div "Adicionar próximo passo" at bounding box center [366, 69] width 70 height 13
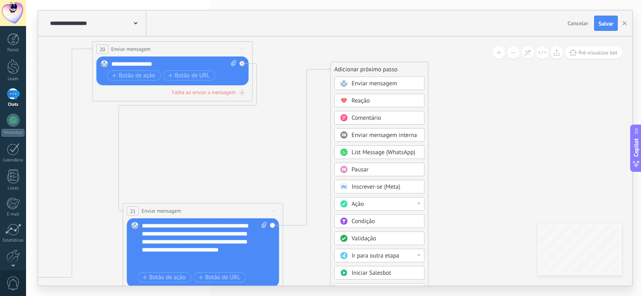
click at [364, 86] on span "Enviar mensagem" at bounding box center [375, 84] width 46 height 8
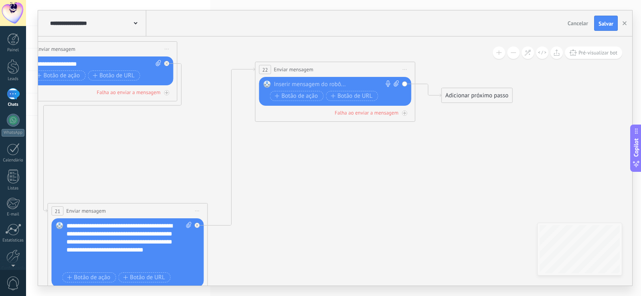
click at [350, 86] on div at bounding box center [333, 84] width 119 height 8
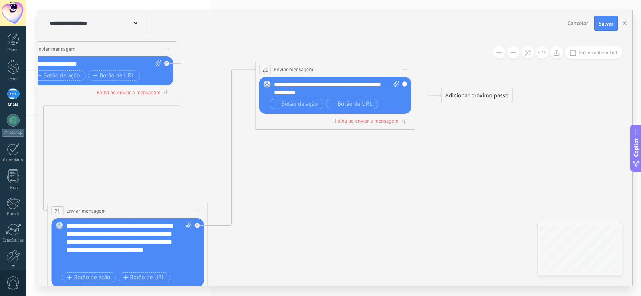
click at [327, 91] on div "**********" at bounding box center [336, 88] width 125 height 16
click at [378, 88] on div "**********" at bounding box center [336, 88] width 125 height 16
click at [599, 23] on span "Salvar" at bounding box center [605, 24] width 15 height 6
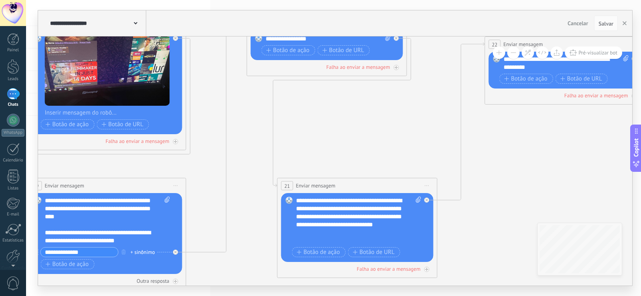
drag, startPoint x: 303, startPoint y: 195, endPoint x: 567, endPoint y: 199, distance: 264.3
click at [552, 181] on icon at bounding box center [209, 146] width 1409 height 732
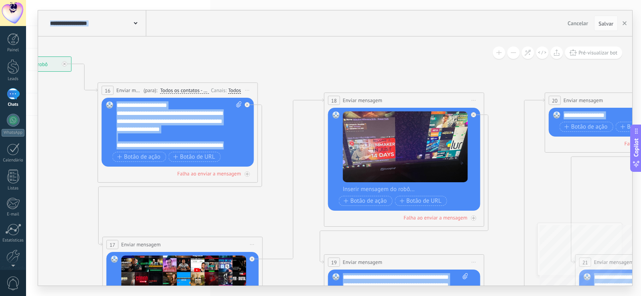
click at [592, 208] on div "**********" at bounding box center [335, 160] width 594 height 249
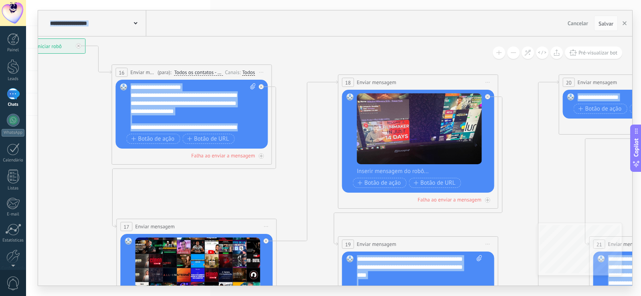
click at [191, 125] on div "**********" at bounding box center [193, 107] width 125 height 48
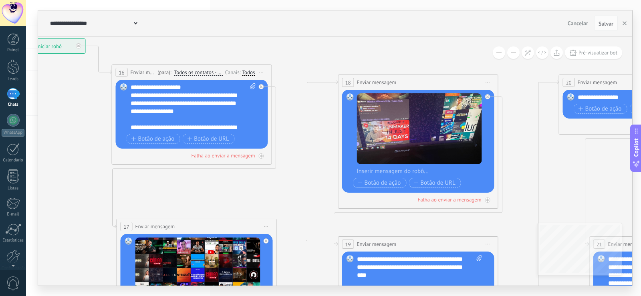
scroll to position [8, 0]
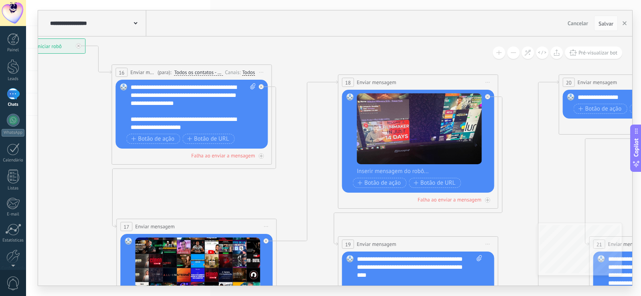
click at [211, 119] on div "**********" at bounding box center [193, 107] width 125 height 48
click at [190, 117] on div "**********" at bounding box center [193, 107] width 125 height 48
copy div "**"
click at [199, 129] on div "**********" at bounding box center [193, 107] width 125 height 48
click at [602, 20] on button "Salvar" at bounding box center [606, 23] width 24 height 15
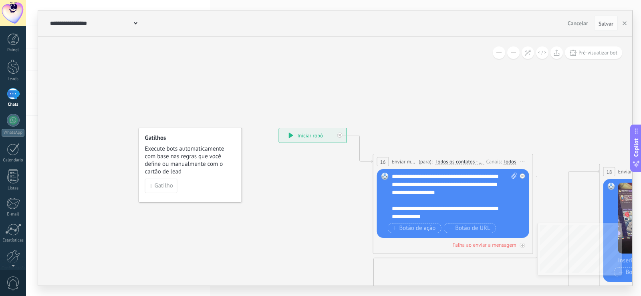
drag, startPoint x: 53, startPoint y: 101, endPoint x: 318, endPoint y: 195, distance: 281.0
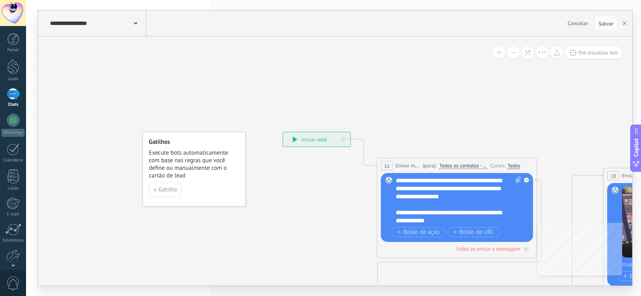
click at [184, 167] on span "Execute bots automaticamente com base nas regras que você define ou manualmente…" at bounding box center [194, 164] width 91 height 30
click at [229, 144] on h4 "Gatilhos" at bounding box center [194, 142] width 91 height 8
click at [150, 139] on h4 "Gatilhos" at bounding box center [194, 142] width 91 height 8
click at [243, 134] on div "Gatilhos Execute bots automaticamente com base nas regras que você define ou ma…" at bounding box center [194, 169] width 103 height 75
click at [320, 137] on div "**********" at bounding box center [316, 139] width 67 height 14
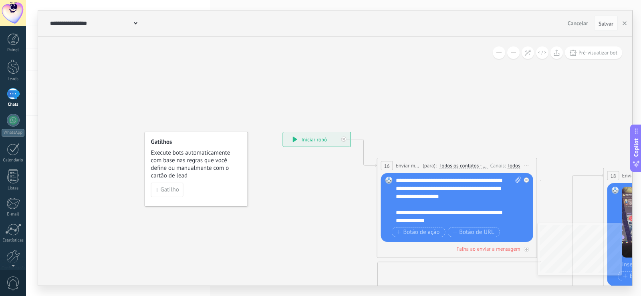
drag, startPoint x: 305, startPoint y: 140, endPoint x: 298, endPoint y: 138, distance: 7.5
click at [303, 140] on div "**********" at bounding box center [316, 139] width 67 height 14
click at [168, 187] on button "Gatilho" at bounding box center [167, 190] width 32 height 14
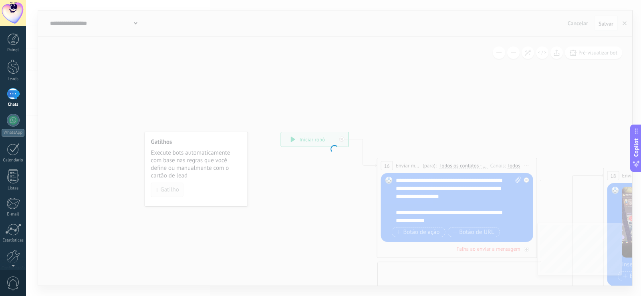
click at [168, 187] on div at bounding box center [333, 148] width 615 height 296
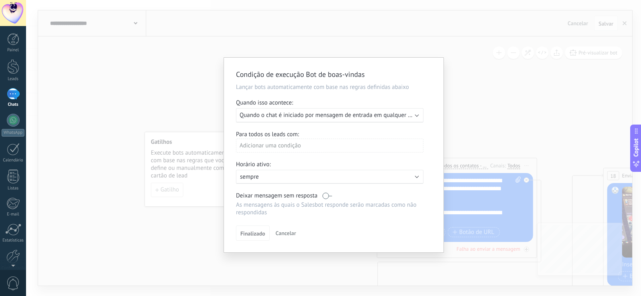
click at [356, 114] on span "Quando o chat é iniciado por mensagem de entrada em qualquer canal" at bounding box center [330, 115] width 182 height 8
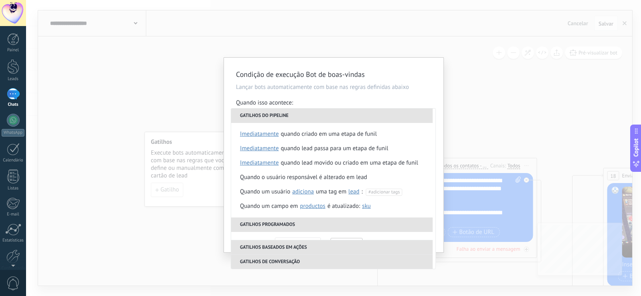
click at [365, 100] on div "Quando isso acontece:" at bounding box center [333, 103] width 195 height 9
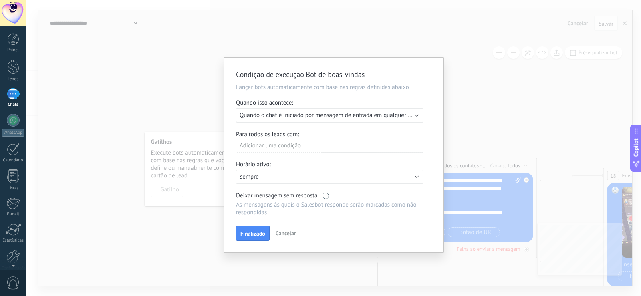
click at [275, 113] on span "Quando o chat é iniciado por mensagem de entrada em qualquer canal" at bounding box center [330, 115] width 182 height 8
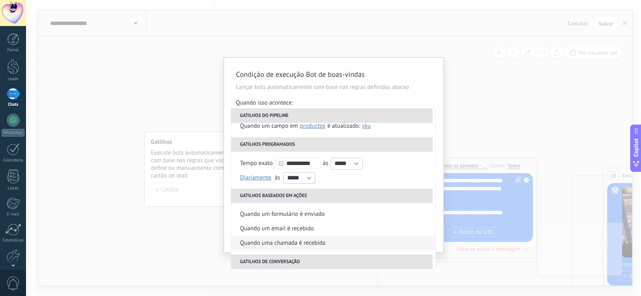
scroll to position [160, 0]
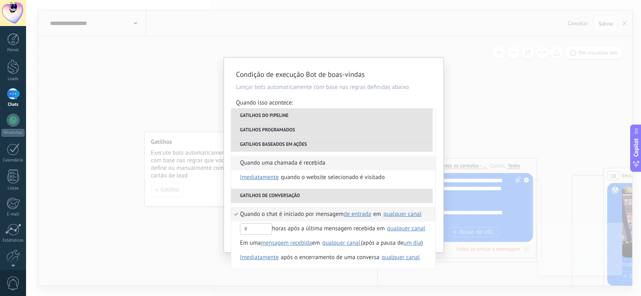
click at [311, 162] on div "Quando uma chamada é recebida" at bounding box center [282, 163] width 85 height 14
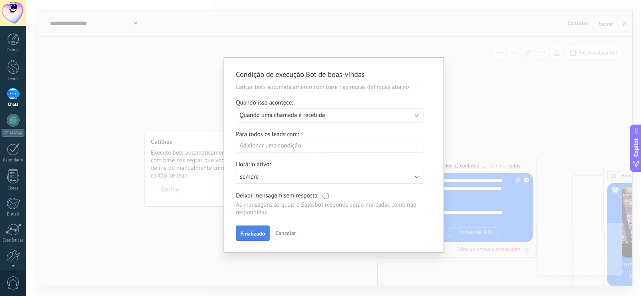
click at [258, 227] on button "Finalizado" at bounding box center [253, 232] width 34 height 15
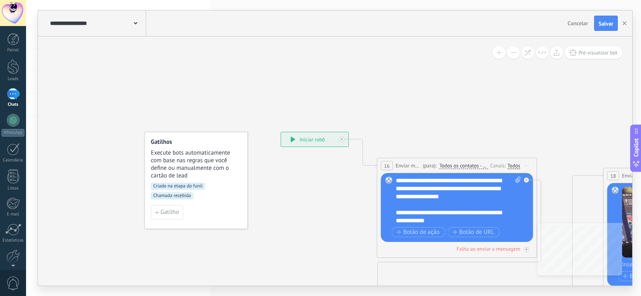
click at [179, 185] on span "Criado na etapa do funil" at bounding box center [178, 186] width 54 height 7
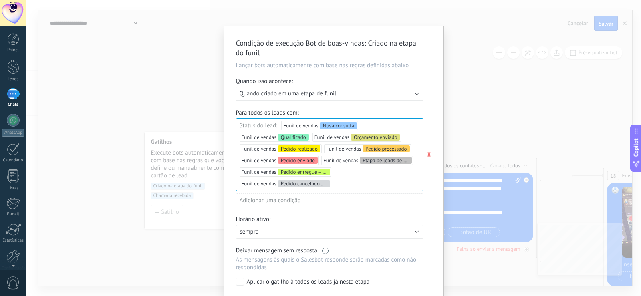
click at [359, 96] on div "Executar: Quando criado em uma etapa de funil" at bounding box center [326, 94] width 174 height 8
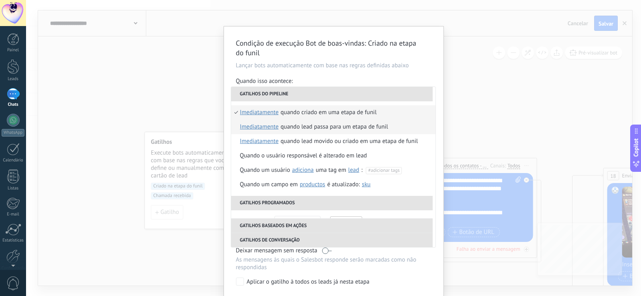
click at [332, 126] on div "Quando lead passa para um etapa de funil" at bounding box center [333, 127] width 107 height 14
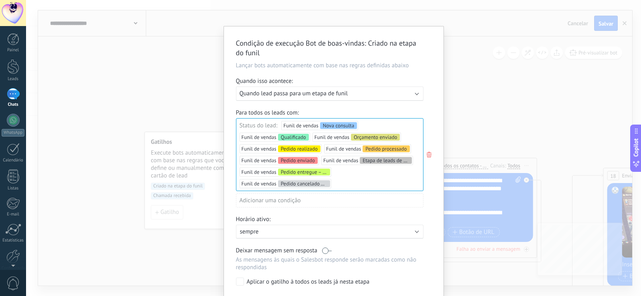
click at [368, 96] on div "Executar: Quando lead passa para um etapa de funil" at bounding box center [326, 94] width 174 height 8
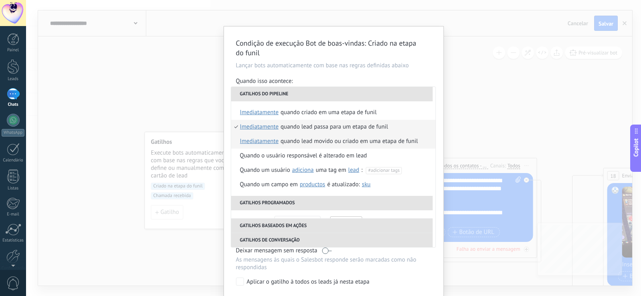
click at [312, 141] on div "Quando lead movido ou criado em uma etapa de funil" at bounding box center [348, 141] width 137 height 14
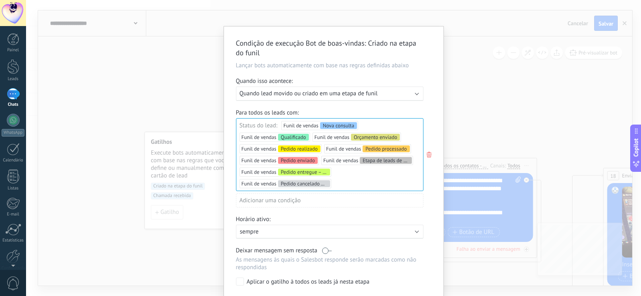
click at [178, 146] on div "Condição de execução Bot de boas-vindas : Criado na etapa do funil Lançar bots …" at bounding box center [333, 148] width 615 height 296
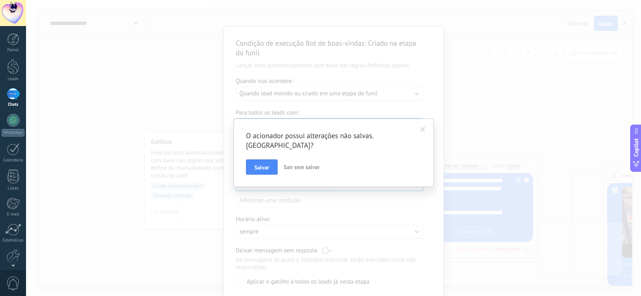
click at [429, 127] on div "O acionador possui alterações não salvas. [GEOGRAPHIC_DATA]? [PERSON_NAME] sem …" at bounding box center [333, 153] width 200 height 68
click at [423, 133] on span at bounding box center [422, 130] width 13 height 14
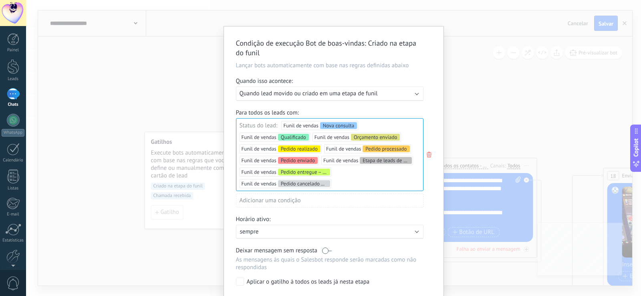
click at [414, 101] on div "Executar: Quando lead movido ou criado em uma etapa de funil" at bounding box center [329, 93] width 187 height 14
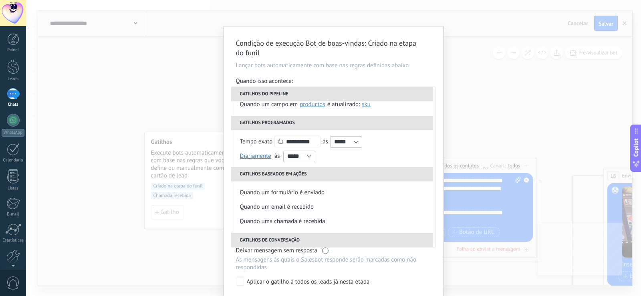
scroll to position [40, 0]
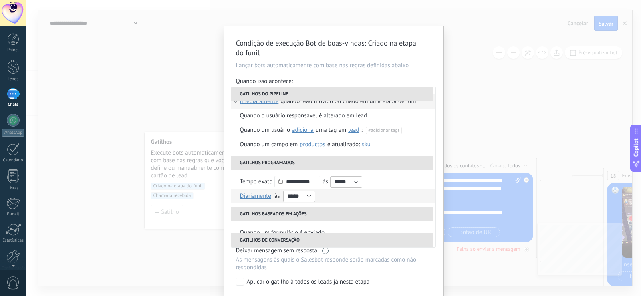
click at [260, 195] on span "Diariamente" at bounding box center [255, 196] width 31 height 8
click at [265, 180] on span "Tempo exato" at bounding box center [256, 182] width 33 height 8
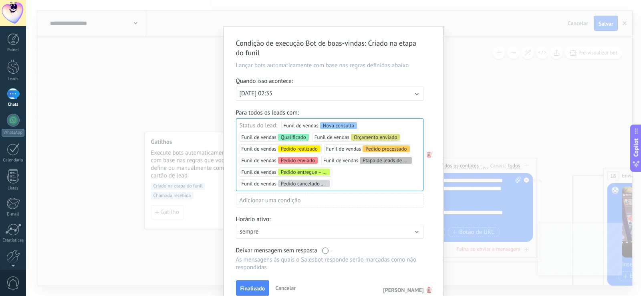
click at [341, 94] on div "Executar: [DATE] 02:35" at bounding box center [326, 94] width 174 height 8
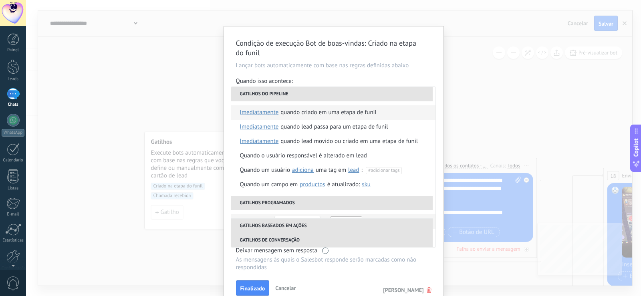
click at [295, 113] on div "Quando criado em uma etapa de funil" at bounding box center [328, 112] width 96 height 14
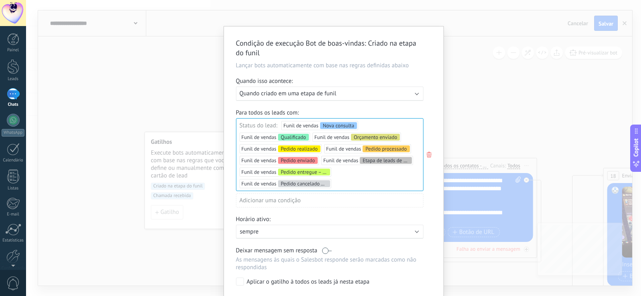
scroll to position [54, 0]
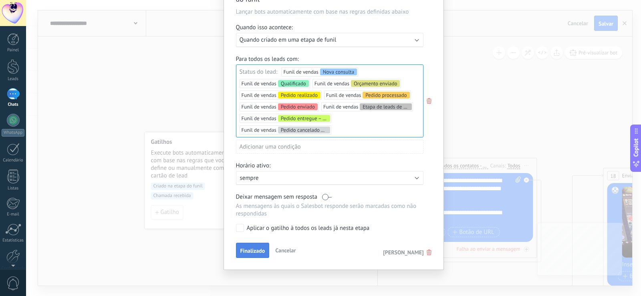
click at [256, 253] on span "Finalizado" at bounding box center [252, 251] width 25 height 6
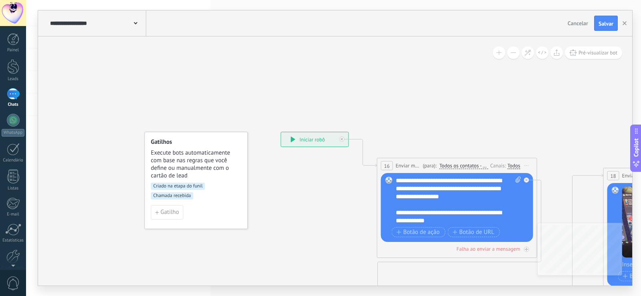
scroll to position [0, 0]
click at [603, 26] on span "Salvar" at bounding box center [605, 24] width 15 height 6
click at [195, 162] on span "Execute bots automaticamente com base nas regras que você define ou manualmente…" at bounding box center [196, 164] width 91 height 30
click at [190, 183] on span "Criado na etapa do funil" at bounding box center [178, 186] width 54 height 7
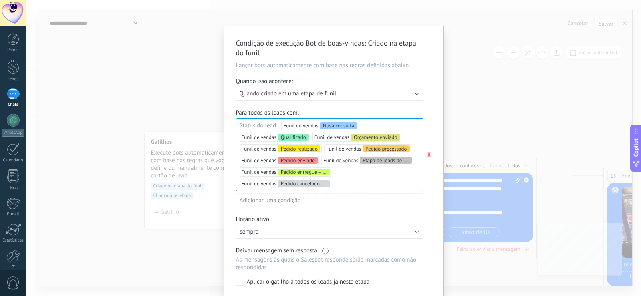
click at [351, 88] on div "Executar: Quando criado em uma etapa de funil" at bounding box center [329, 93] width 187 height 14
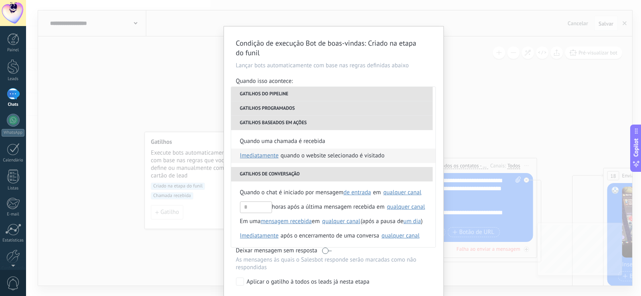
scroll to position [54, 0]
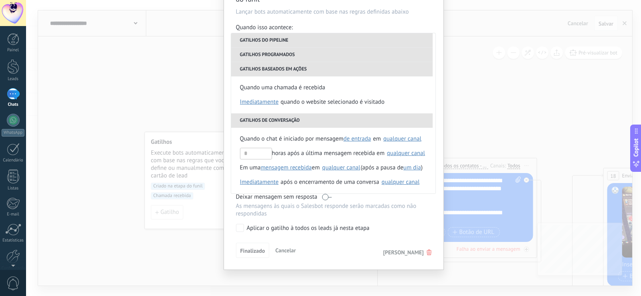
click at [160, 92] on div "Condição de execução Bot de boas-vindas : Criado na etapa do funil Lançar bots …" at bounding box center [333, 148] width 615 height 296
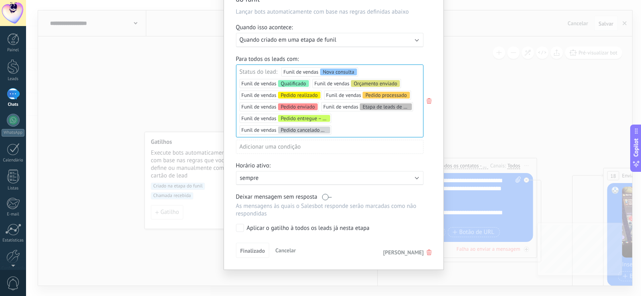
click at [275, 251] on span "Cancelar" at bounding box center [285, 250] width 20 height 7
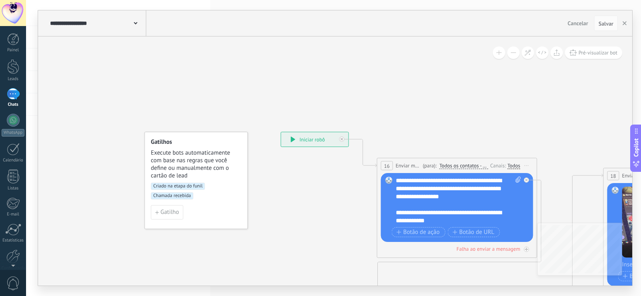
click at [15, 95] on div "1" at bounding box center [13, 94] width 13 height 12
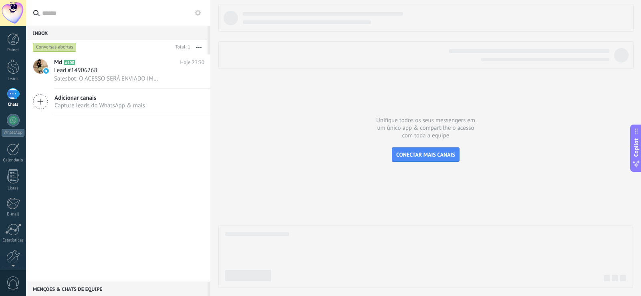
click at [103, 99] on span "Adicionar canais" at bounding box center [100, 98] width 93 height 8
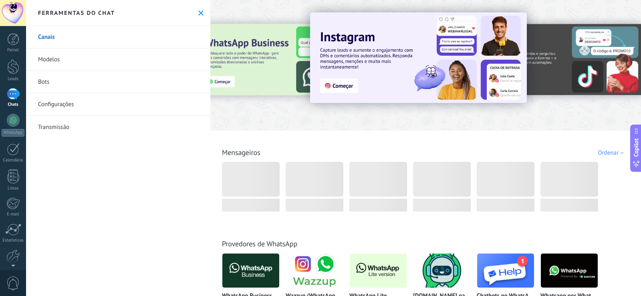
click at [94, 83] on link "Bots" at bounding box center [118, 82] width 184 height 22
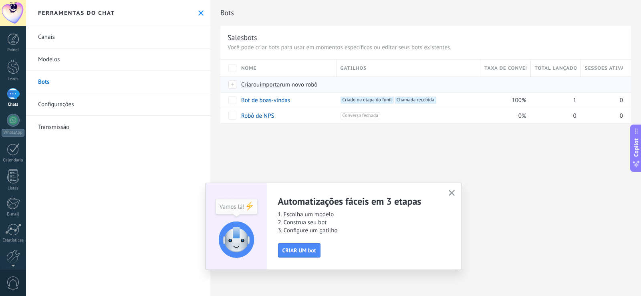
click at [247, 87] on span "Criar" at bounding box center [247, 85] width 12 height 8
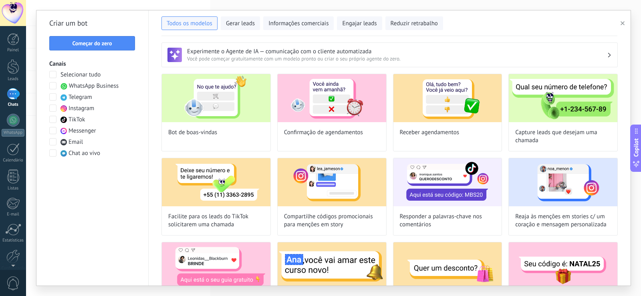
click at [70, 97] on span "Telegram" at bounding box center [80, 97] width 24 height 8
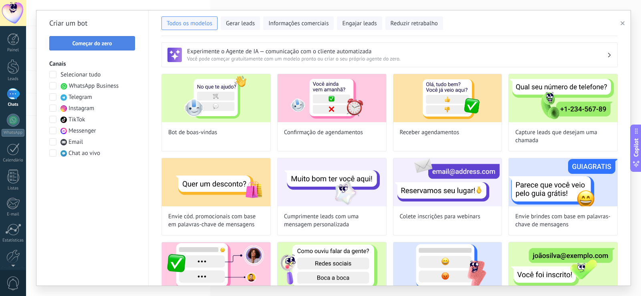
click at [89, 46] on span "Começar do zero" at bounding box center [92, 43] width 40 height 6
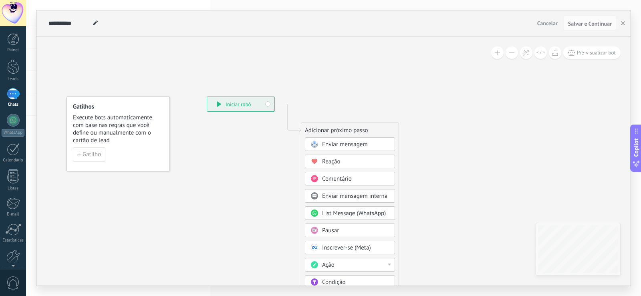
drag, startPoint x: 95, startPoint y: 143, endPoint x: 91, endPoint y: 151, distance: 9.7
click at [91, 144] on span "Execute bots automaticamente com base nas regras que você define ou manualmente…" at bounding box center [118, 129] width 91 height 30
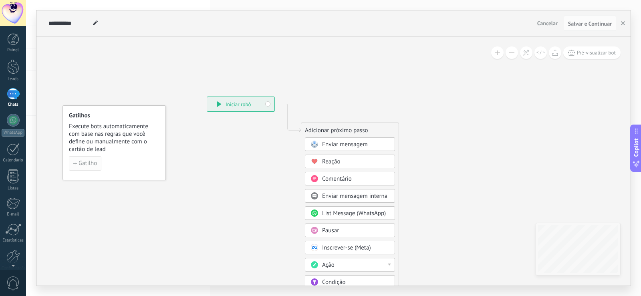
click at [93, 163] on span "Gatilho" at bounding box center [87, 164] width 18 height 6
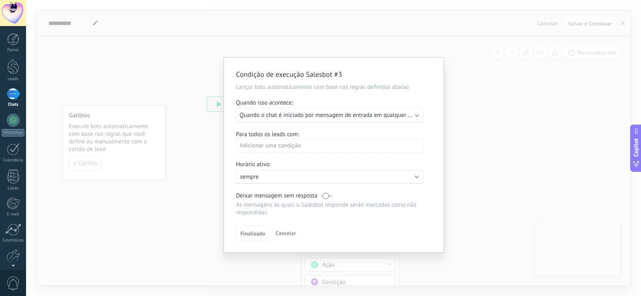
click at [348, 116] on span "Quando o chat é iniciado por mensagem de entrada em qualquer canal" at bounding box center [330, 115] width 182 height 8
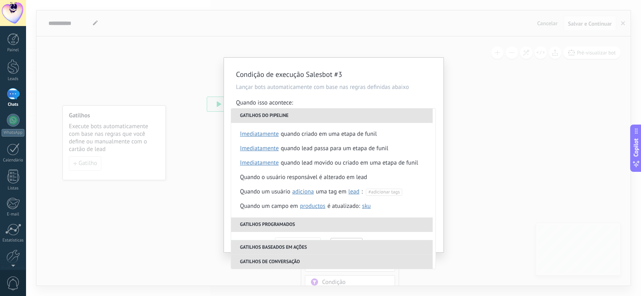
click at [348, 94] on div "**********" at bounding box center [333, 155] width 219 height 195
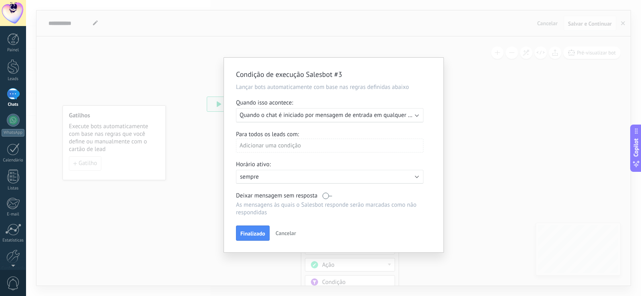
click at [387, 119] on span "Quando o chat é iniciado por mensagem de entrada em qualquer canal" at bounding box center [330, 115] width 182 height 8
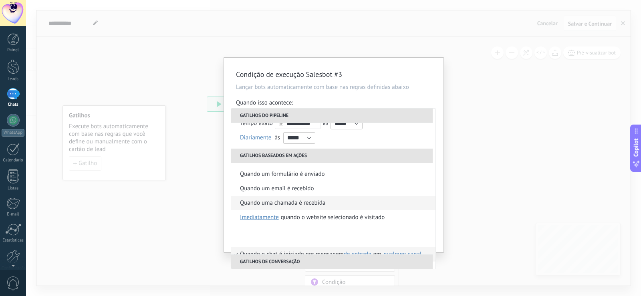
scroll to position [160, 0]
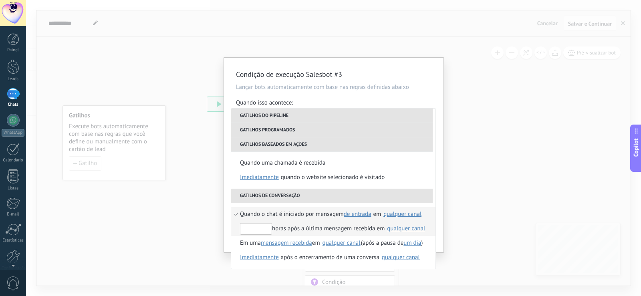
click at [259, 227] on input "text" at bounding box center [256, 229] width 32 height 12
click at [381, 229] on div "horas após a última mensagem recebida em" at bounding box center [312, 228] width 145 height 14
click at [324, 227] on div "horas após a última mensagem recebida em" at bounding box center [312, 228] width 145 height 14
click at [320, 241] on span "em" at bounding box center [316, 243] width 8 height 14
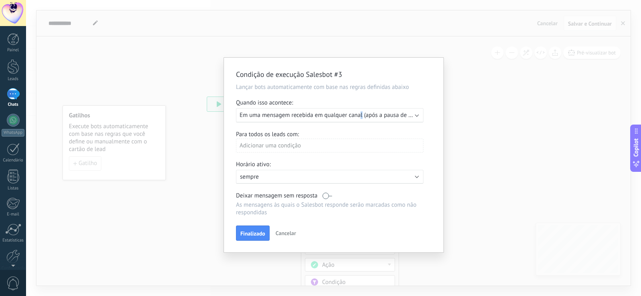
click at [362, 112] on span "Em uma mensagem recebida em qualquer canal (após a pausa de Um dia)" at bounding box center [333, 115] width 189 height 8
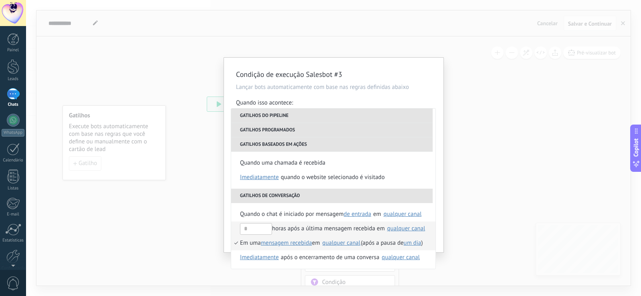
click at [317, 229] on div "horas após a última mensagem recebida em" at bounding box center [312, 228] width 145 height 14
click at [191, 145] on div "Condição de execução Salesbot #3 Lançar bots automaticamente com base nas regra…" at bounding box center [333, 148] width 615 height 296
click at [359, 243] on li "Em uma mensagem recebida mensagem enviada mensagem recebida em [GEOGRAPHIC_DATA…" at bounding box center [333, 243] width 204 height 14
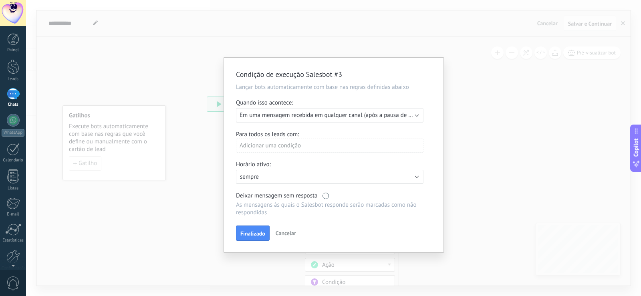
click at [333, 114] on span "Em uma mensagem recebida em qualquer canal (após a pausa de Um dia)" at bounding box center [333, 115] width 189 height 8
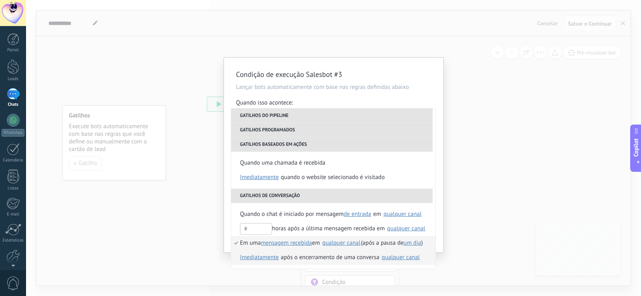
click at [330, 259] on div "após o encerramento de uma conversa" at bounding box center [330, 257] width 99 height 14
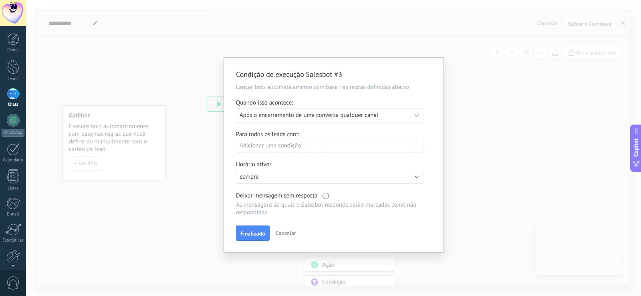
click at [298, 150] on div "Adicionar uma condição" at bounding box center [329, 146] width 187 height 14
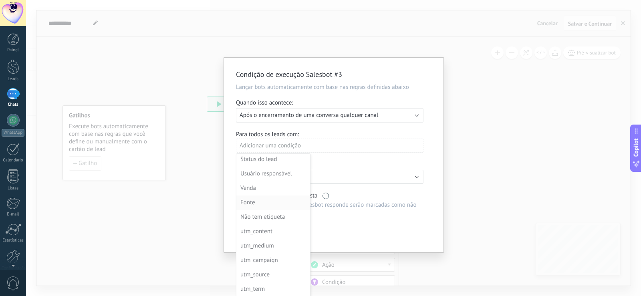
scroll to position [0, 0]
click at [511, 127] on div "Condição de execução Salesbot #3 Lançar bots automaticamente com base nas regra…" at bounding box center [333, 148] width 615 height 296
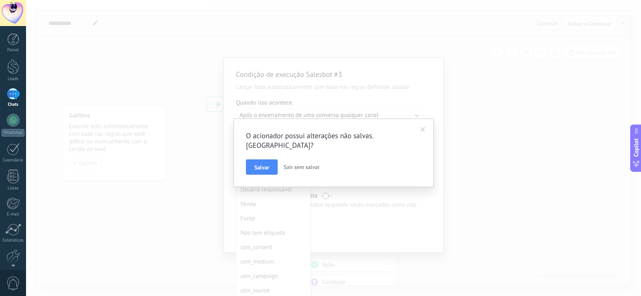
click at [308, 159] on button "Sair sem salvar" at bounding box center [301, 166] width 42 height 15
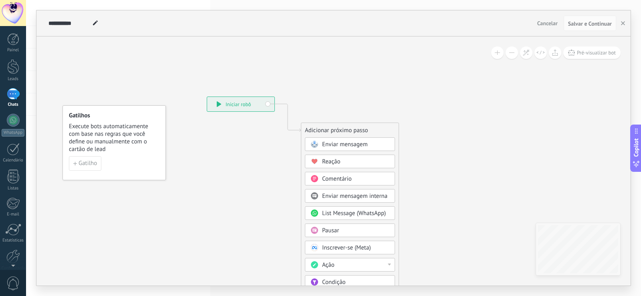
click at [235, 101] on div "**********" at bounding box center [240, 104] width 67 height 14
click at [211, 102] on div "**********" at bounding box center [240, 104] width 67 height 14
click at [214, 102] on div "**********" at bounding box center [240, 104] width 67 height 14
click at [324, 145] on span "Enviar mensagem" at bounding box center [345, 145] width 46 height 8
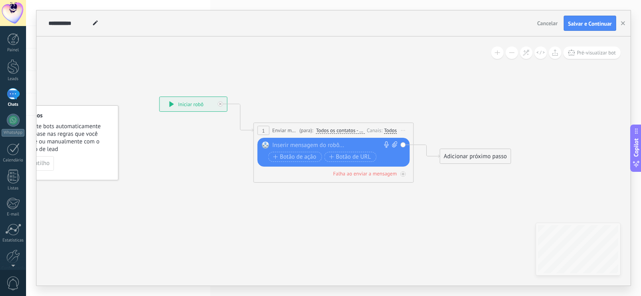
click at [367, 147] on div at bounding box center [331, 145] width 119 height 8
paste div
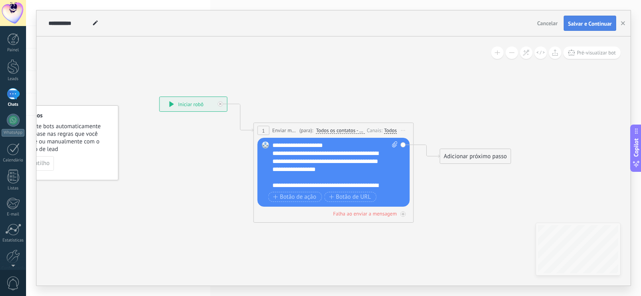
click at [601, 21] on span "Salvar e Continuar" at bounding box center [590, 24] width 44 height 6
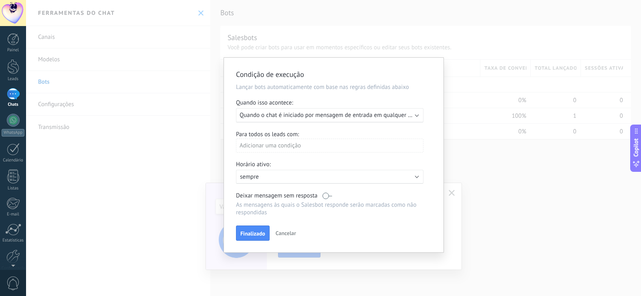
click at [344, 113] on span "Quando o chat é iniciado por mensagem de entrada em qualquer canal" at bounding box center [330, 115] width 182 height 8
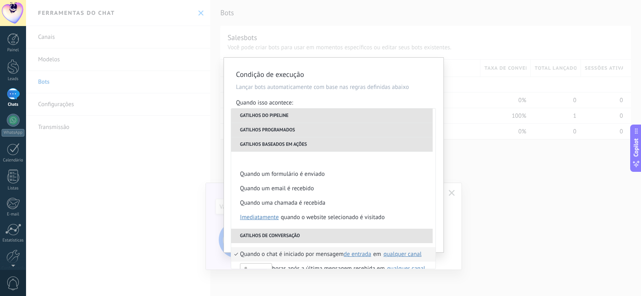
scroll to position [160, 0]
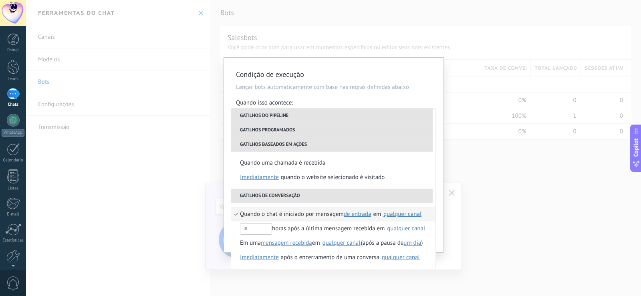
click at [468, 46] on div "Condição de execução Lançar bots automaticamente com base nas regras definidas …" at bounding box center [333, 148] width 615 height 296
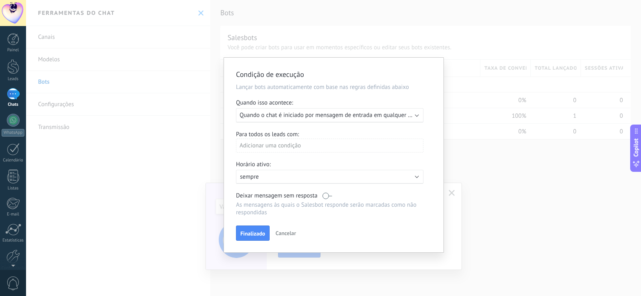
click at [278, 229] on span "Cancelar" at bounding box center [286, 232] width 20 height 7
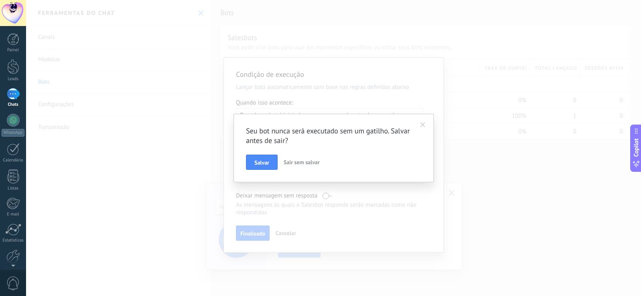
click at [301, 159] on button "Sair sem salvar" at bounding box center [301, 162] width 42 height 15
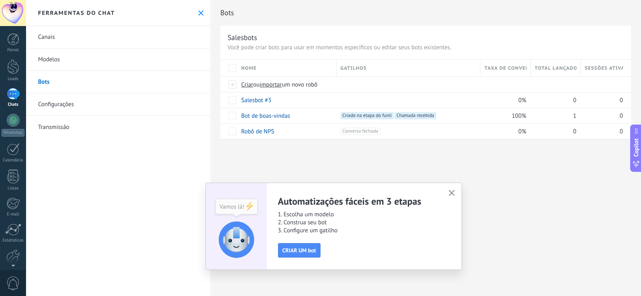
click at [100, 92] on link "Bots" at bounding box center [118, 82] width 184 height 22
click at [271, 117] on link "Bot de boas-vindas" at bounding box center [265, 116] width 49 height 8
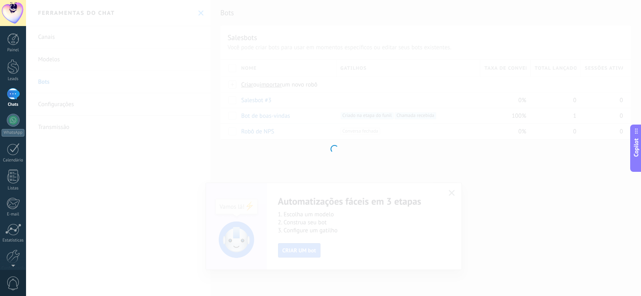
type input "**********"
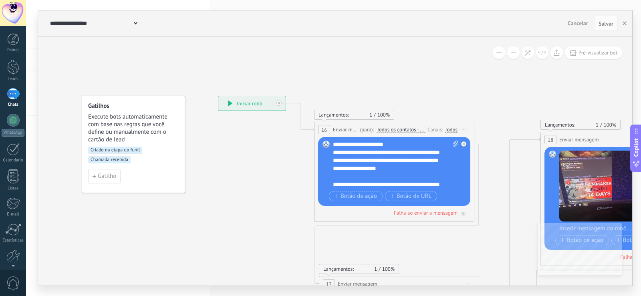
drag, startPoint x: 188, startPoint y: 137, endPoint x: 219, endPoint y: 133, distance: 31.1
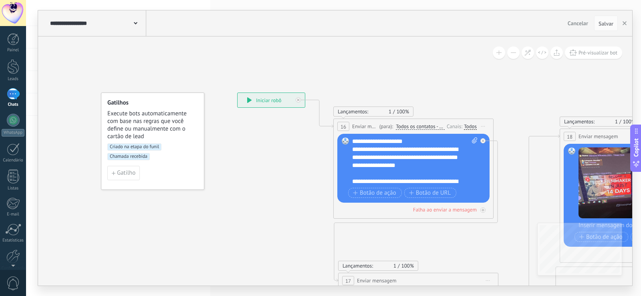
click at [141, 139] on span "Execute bots automaticamente com base nas regras que você define ou manualmente…" at bounding box center [152, 125] width 91 height 30
click at [145, 146] on span "Criado na etapa do funil" at bounding box center [134, 146] width 54 height 7
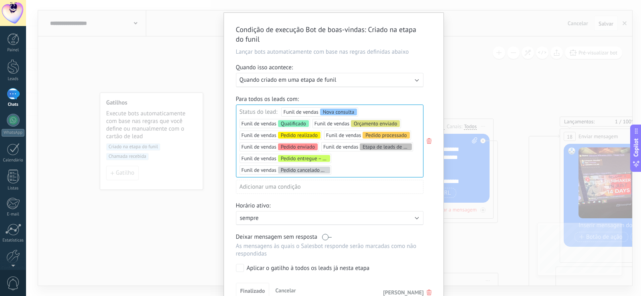
scroll to position [0, 0]
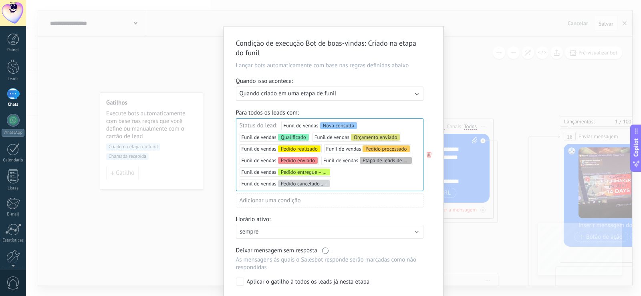
click at [348, 94] on div "Executar: Quando criado em uma etapa de funil" at bounding box center [326, 94] width 174 height 8
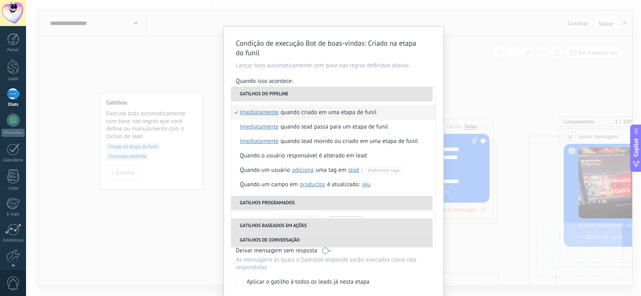
click at [231, 113] on li "Quando criado em uma etapa de funil imediatamente depois de 5 minutos depois de…" at bounding box center [333, 112] width 204 height 14
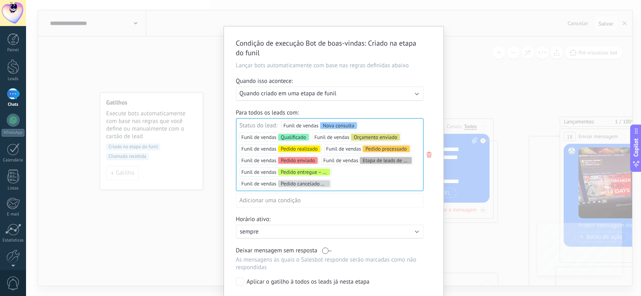
click at [334, 93] on span "Quando criado em uma etapa de funil" at bounding box center [287, 94] width 97 height 8
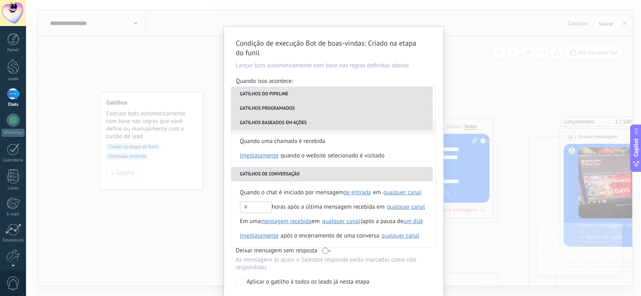
scroll to position [40, 0]
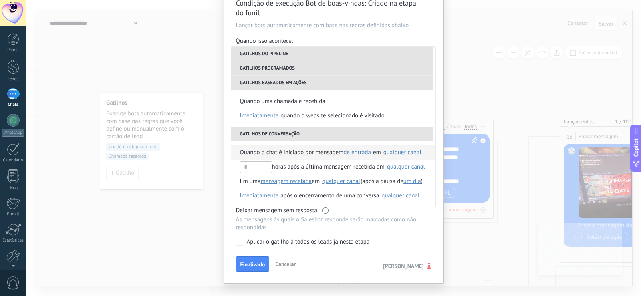
click at [292, 151] on span "Quando o chat é iniciado por mensagem" at bounding box center [292, 152] width 104 height 14
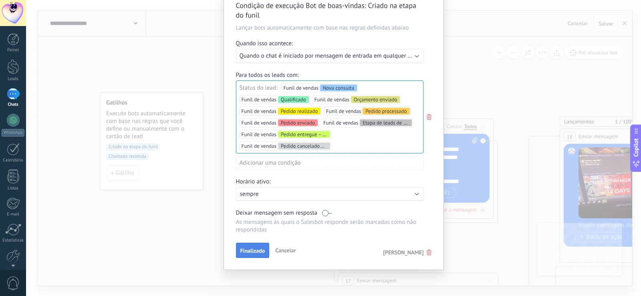
click at [252, 245] on button "Finalizado" at bounding box center [253, 250] width 34 height 15
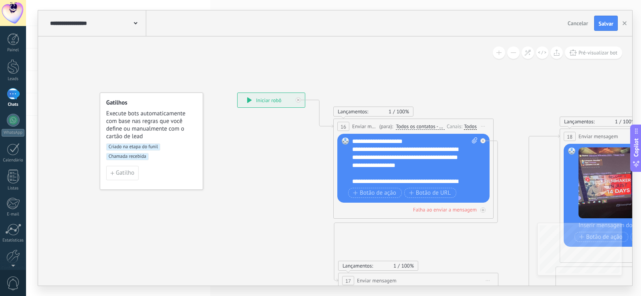
scroll to position [0, 0]
click at [605, 20] on button "Salvar" at bounding box center [606, 23] width 24 height 15
click at [135, 145] on span "Qualquer nova conversa" at bounding box center [133, 146] width 54 height 7
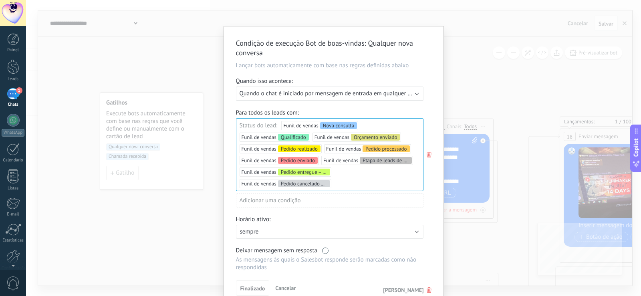
click at [390, 66] on p "Lançar bots automaticamente com base nas regras definidas abaixo" at bounding box center [333, 66] width 195 height 8
click at [325, 62] on p "Lançar bots automaticamente com base nas regras definidas abaixo" at bounding box center [333, 66] width 195 height 8
click at [399, 98] on div "Executar: Quando o chat é iniciado por mensagem de entrada em qualquer canal" at bounding box center [329, 93] width 187 height 14
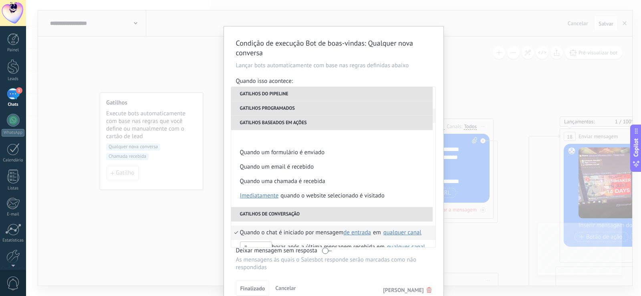
scroll to position [160, 0]
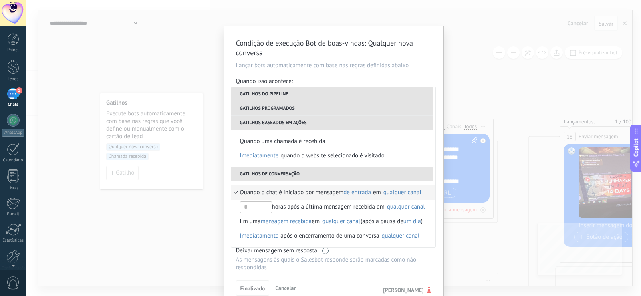
click at [356, 191] on span "de entrada" at bounding box center [357, 193] width 28 height 8
click at [375, 188] on li "de entrada" at bounding box center [366, 193] width 45 height 14
click at [400, 193] on div "qualquer canal" at bounding box center [402, 192] width 38 height 6
click at [415, 170] on li "Gatilhos de conversação" at bounding box center [331, 174] width 201 height 14
click at [338, 185] on div "Quando o chat é iniciado por mensagem de entrada de entrada de saída qualquer e…" at bounding box center [333, 214] width 204 height 66
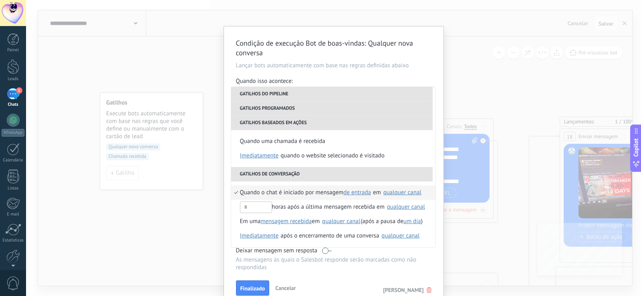
scroll to position [38, 0]
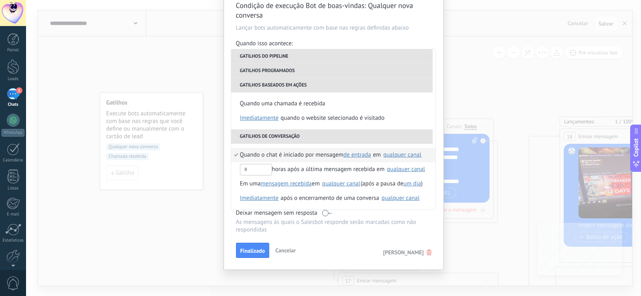
click at [426, 254] on icon at bounding box center [428, 252] width 5 height 6
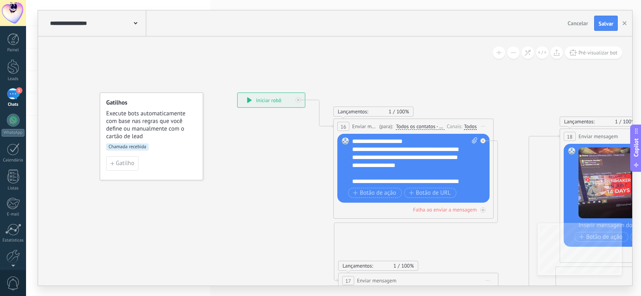
scroll to position [0, 0]
click at [131, 163] on span "Gatilho" at bounding box center [125, 164] width 18 height 6
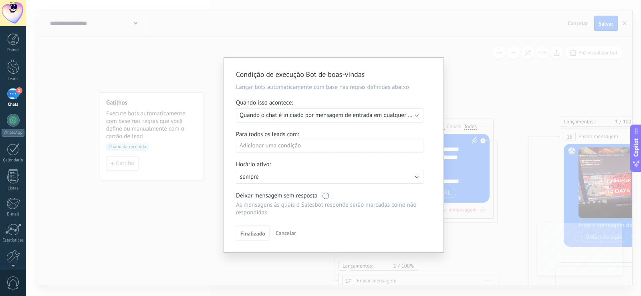
click at [337, 116] on span "Quando o chat é iniciado por mensagem de entrada em qualquer canal" at bounding box center [330, 115] width 182 height 8
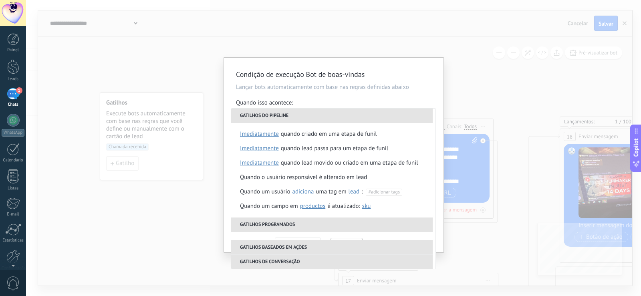
scroll to position [160, 0]
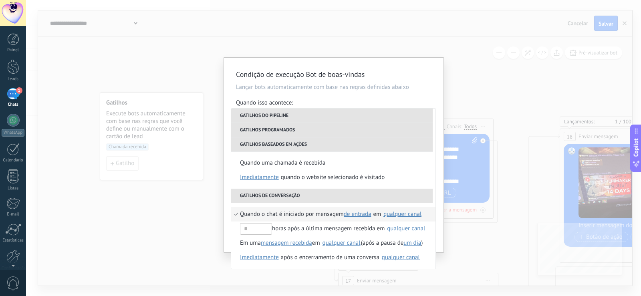
click at [297, 214] on span "Quando o chat é iniciado por mensagem" at bounding box center [292, 214] width 104 height 14
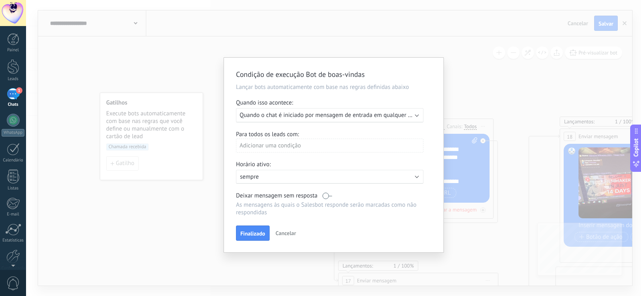
click at [287, 146] on div "Adicionar uma condição" at bounding box center [329, 146] width 187 height 14
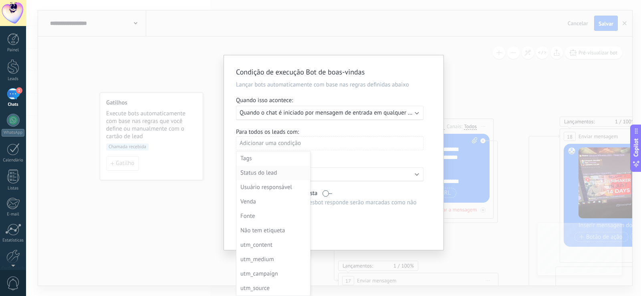
scroll to position [40, 0]
click at [312, 144] on div at bounding box center [333, 152] width 219 height 195
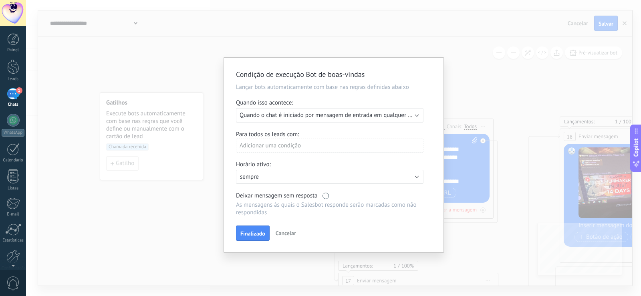
click at [364, 115] on span "Quando o chat é iniciado por mensagem de entrada em qualquer canal" at bounding box center [330, 115] width 182 height 8
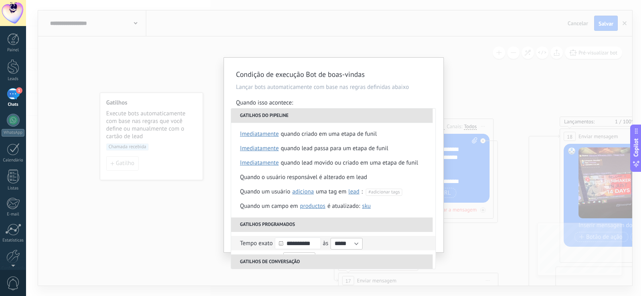
scroll to position [160, 0]
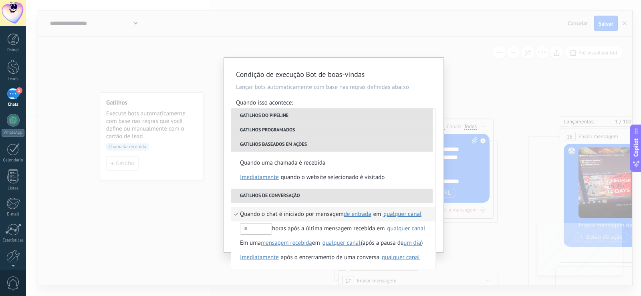
click at [319, 211] on span "Quando o chat é iniciado por mensagem" at bounding box center [292, 214] width 104 height 14
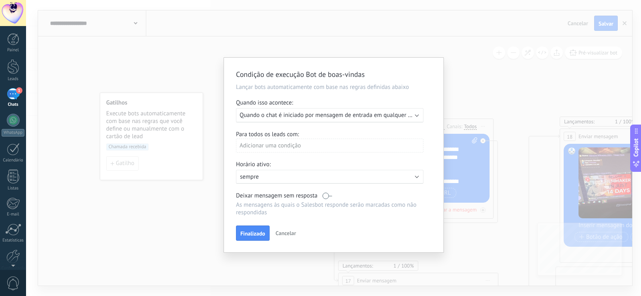
click at [311, 142] on div "Adicionar uma condição" at bounding box center [329, 146] width 187 height 14
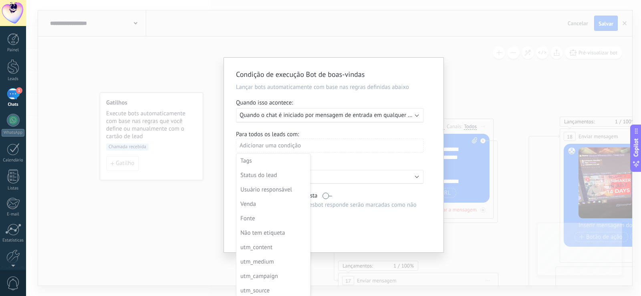
click at [263, 219] on div "Fonte" at bounding box center [272, 218] width 64 height 11
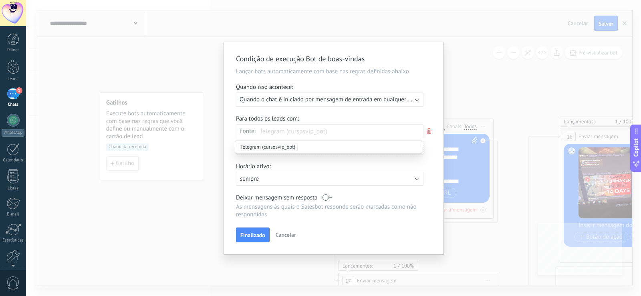
click at [300, 130] on input "text" at bounding box center [280, 131] width 40 height 13
click at [287, 146] on span "Telegram (cursosvip_bot)" at bounding box center [268, 147] width 60 height 8
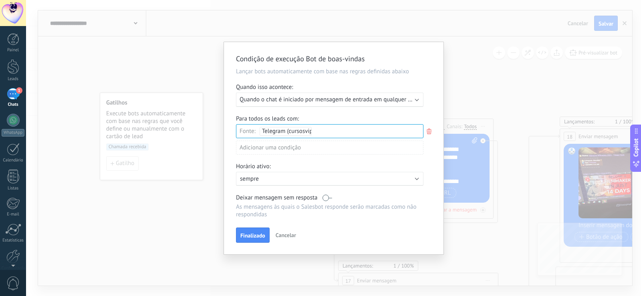
click at [430, 135] on icon at bounding box center [428, 132] width 9 height 10
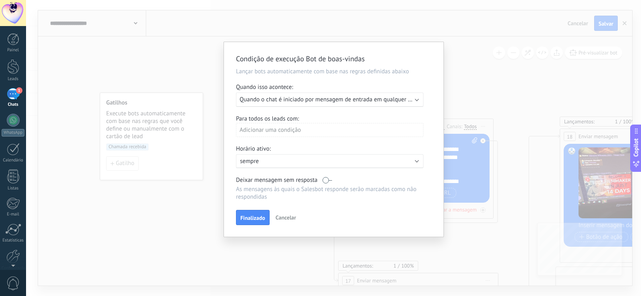
click at [316, 125] on div "Adicionar uma condição" at bounding box center [329, 130] width 187 height 14
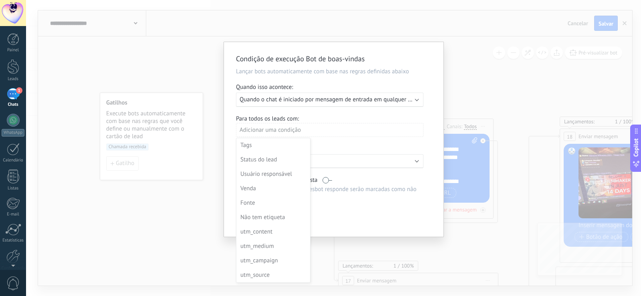
click at [337, 142] on div at bounding box center [333, 139] width 219 height 195
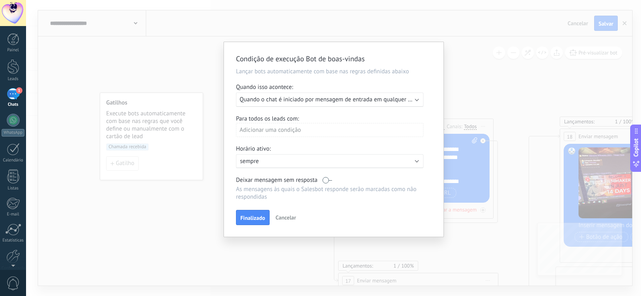
drag, startPoint x: 252, startPoint y: 213, endPoint x: 246, endPoint y: 215, distance: 6.3
click at [246, 215] on button "Finalizado" at bounding box center [253, 217] width 34 height 15
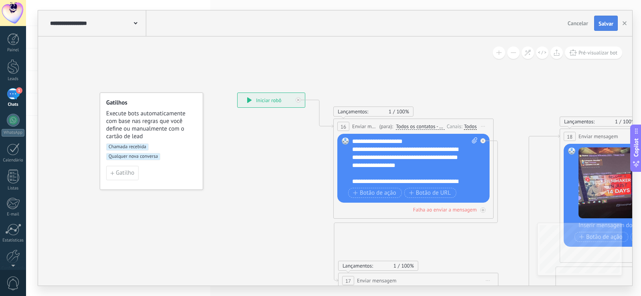
click at [606, 19] on button "Salvar" at bounding box center [606, 23] width 24 height 15
click at [195, 108] on div "Gatilhos Execute bots automaticamente com base nas regras que você define ou ma…" at bounding box center [151, 119] width 91 height 41
click at [246, 94] on div "**********" at bounding box center [270, 100] width 67 height 14
click at [119, 145] on span "Chamada recebida" at bounding box center [127, 146] width 42 height 7
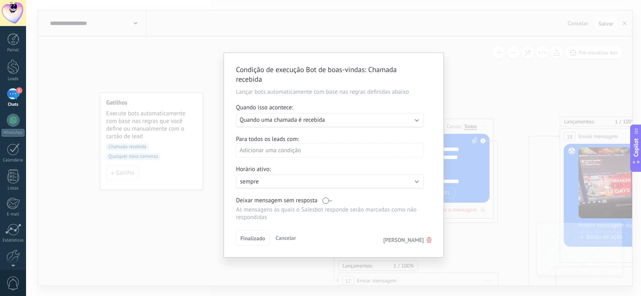
click at [170, 147] on div "Condição de execução Bot de boas-vindas : Chamada recebida Lançar bots automati…" at bounding box center [333, 148] width 615 height 296
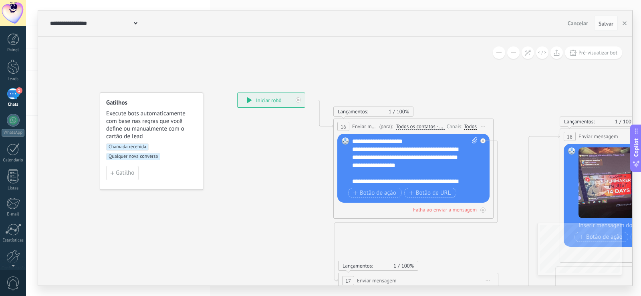
click at [144, 158] on span "Qualquer nova conversa" at bounding box center [133, 156] width 54 height 7
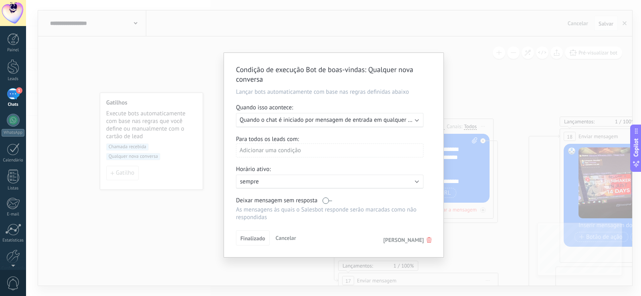
click at [388, 128] on div "Condição de execução Bot de boas-vindas : Qualquer nova conversa Lançar bots au…" at bounding box center [333, 155] width 219 height 204
click at [397, 120] on span "Quando o chat é iniciado por mensagem de entrada em qualquer canal" at bounding box center [330, 120] width 182 height 8
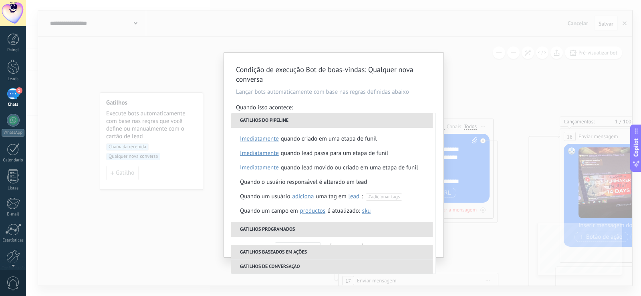
click at [397, 119] on li "Gatilhos do pipeline" at bounding box center [331, 120] width 201 height 14
click at [416, 104] on div "Quando isso acontece:" at bounding box center [333, 108] width 195 height 9
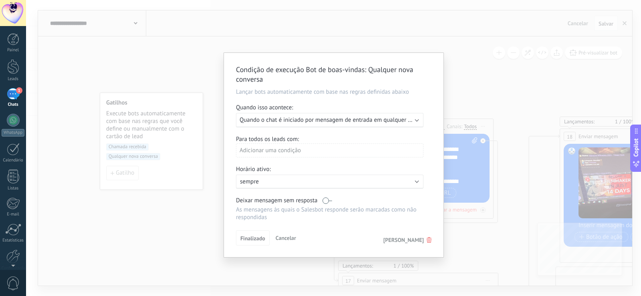
click at [289, 234] on button "Cancelar" at bounding box center [285, 238] width 27 height 12
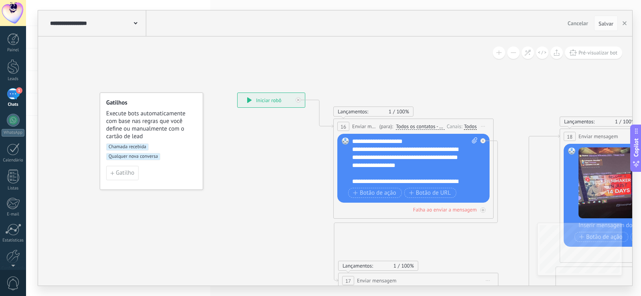
click at [128, 145] on span "Chamada recebida" at bounding box center [127, 146] width 42 height 7
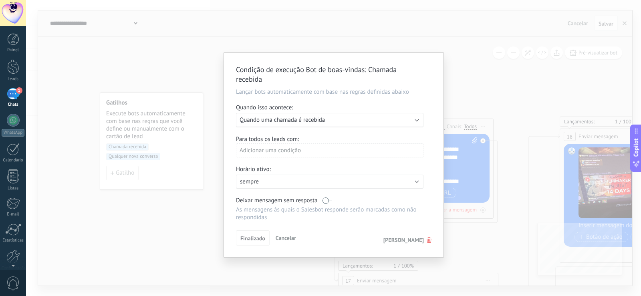
click at [352, 124] on div "Executar: Quando uma chamada é recebida" at bounding box center [329, 120] width 187 height 14
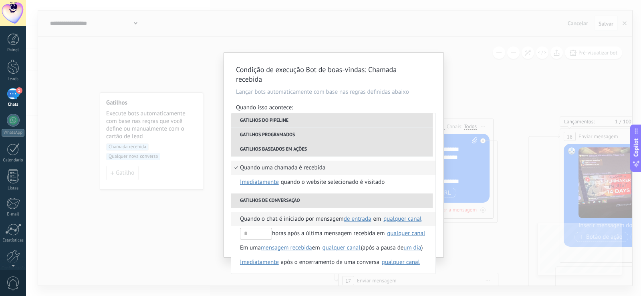
click at [305, 220] on span "Quando o chat é iniciado por mensagem" at bounding box center [292, 219] width 104 height 14
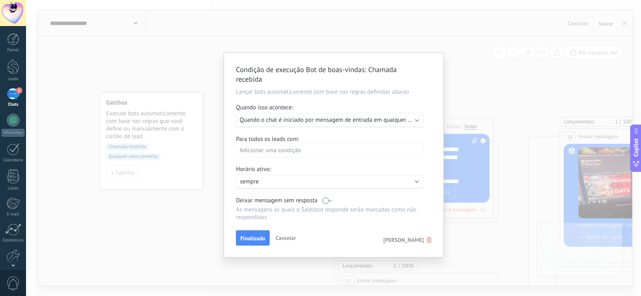
click at [286, 156] on div "Adicionar uma condição" at bounding box center [329, 150] width 187 height 14
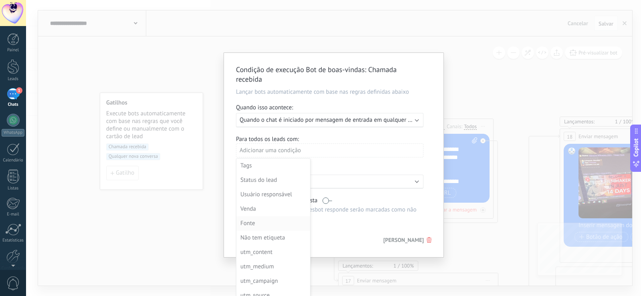
click at [251, 225] on div "Fonte" at bounding box center [272, 223] width 64 height 11
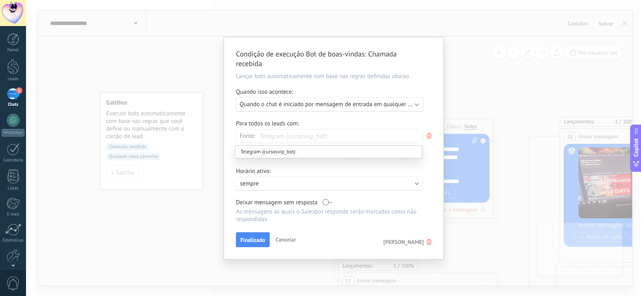
click at [288, 152] on span "Telegram (cursosvip_bot)" at bounding box center [268, 152] width 60 height 8
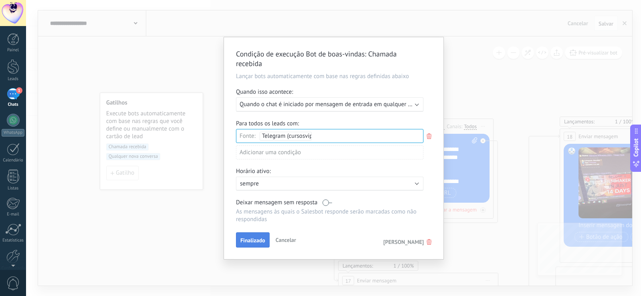
click at [254, 239] on span "Finalizado" at bounding box center [252, 240] width 25 height 6
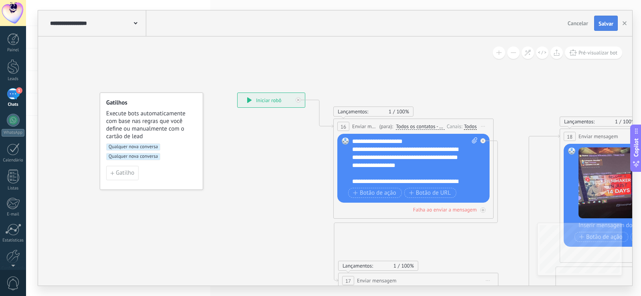
click at [603, 24] on span "Salvar" at bounding box center [605, 24] width 15 height 6
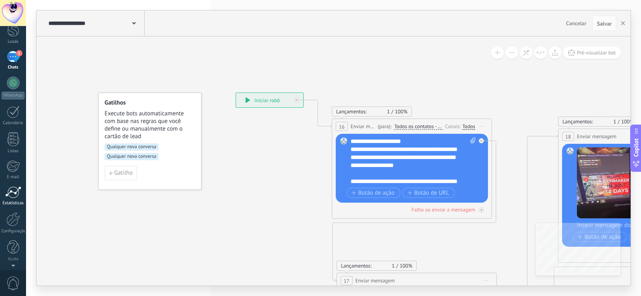
scroll to position [0, 0]
click at [5, 255] on link "Configurações" at bounding box center [13, 257] width 26 height 22
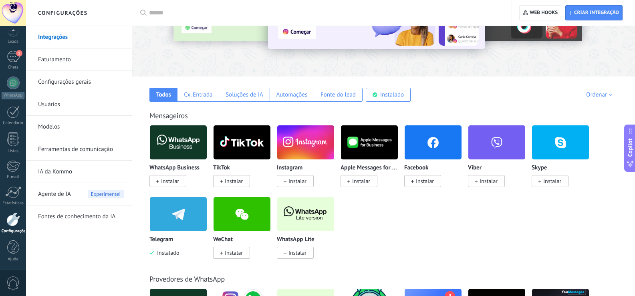
scroll to position [120, 0]
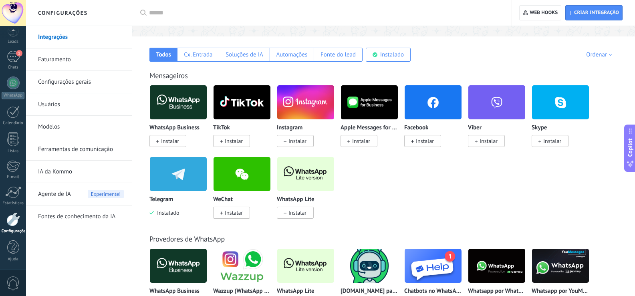
click at [163, 213] on span "Instalado" at bounding box center [166, 212] width 25 height 7
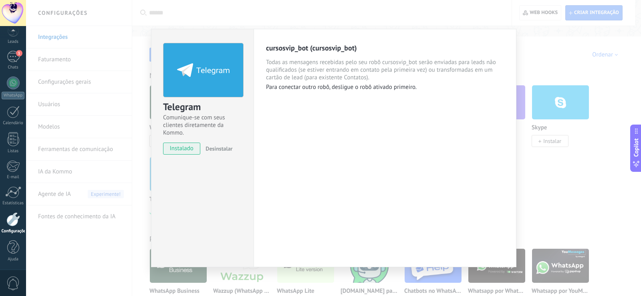
click at [209, 146] on span "Desinstalar" at bounding box center [218, 148] width 27 height 7
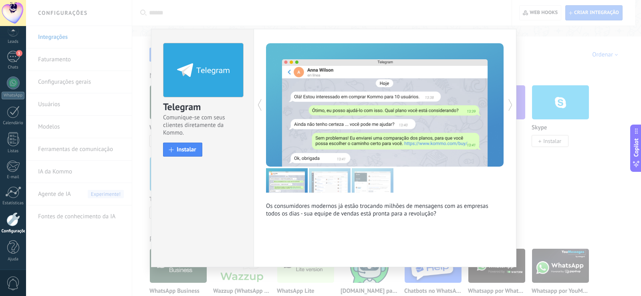
click at [539, 82] on div "Telegram Comunique-se com seus clientes diretamente da Kommo. install Instalar …" at bounding box center [333, 148] width 615 height 296
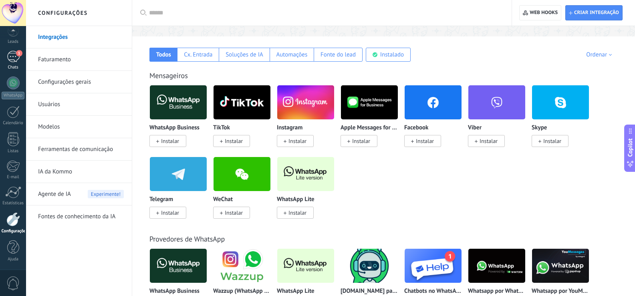
click at [15, 53] on div "1" at bounding box center [13, 57] width 13 height 12
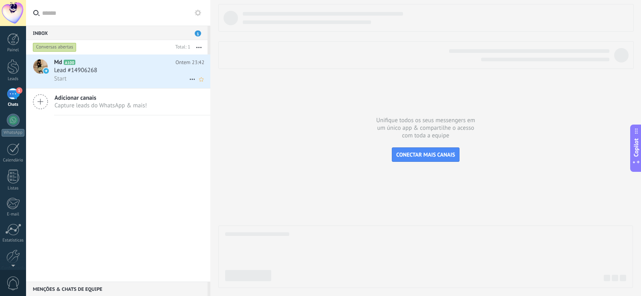
click at [172, 56] on div "Md A100 Ontem 23:42 Lead #14906268 Start" at bounding box center [132, 71] width 156 height 34
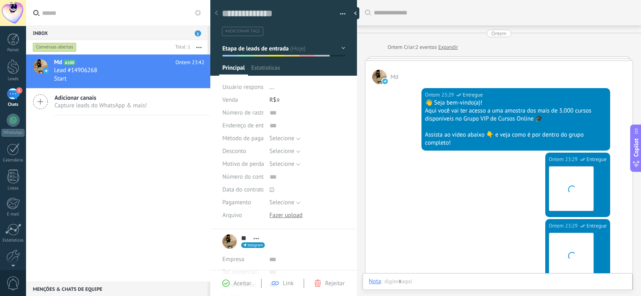
scroll to position [349, 0]
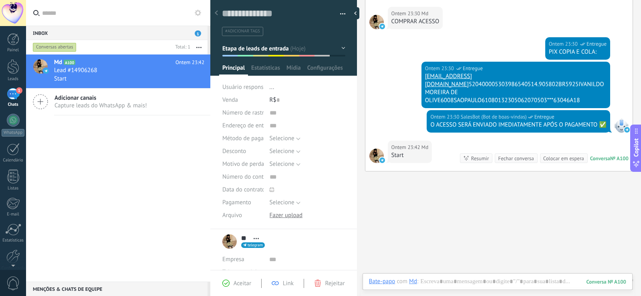
click at [109, 102] on span "Capture leads do WhatsApp & mais!" at bounding box center [100, 106] width 93 height 8
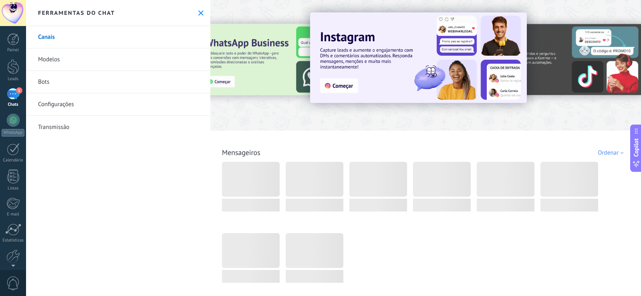
click at [94, 84] on link "Bots" at bounding box center [118, 82] width 184 height 22
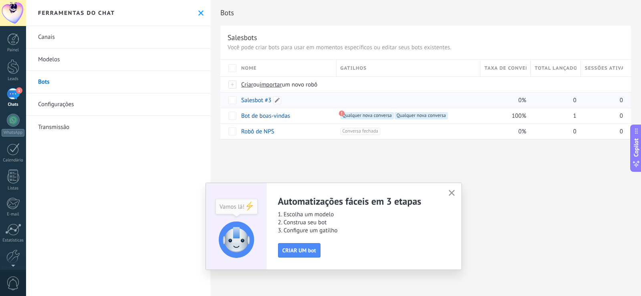
click at [252, 99] on link "Salesbot #3" at bounding box center [256, 101] width 30 height 8
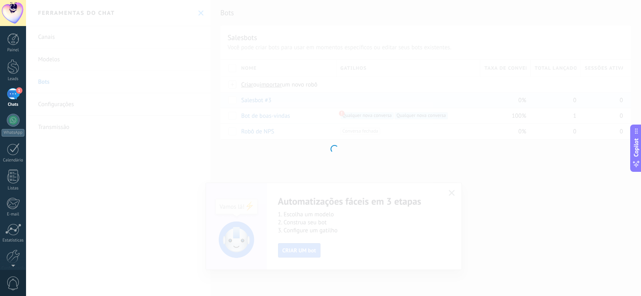
type input "**********"
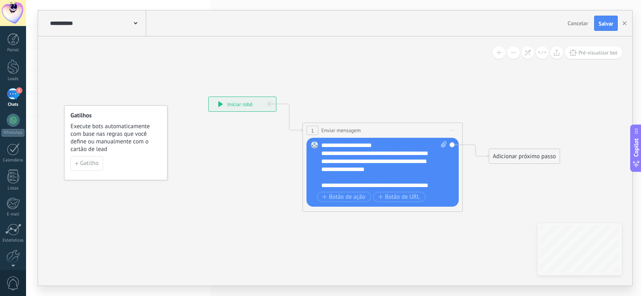
click at [7, 100] on div "1" at bounding box center [13, 94] width 13 height 12
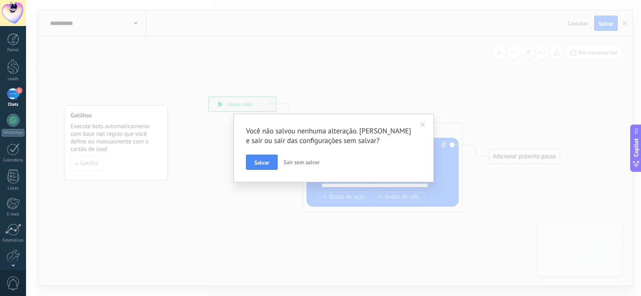
click at [299, 160] on span "Sair sem salvar" at bounding box center [302, 162] width 36 height 7
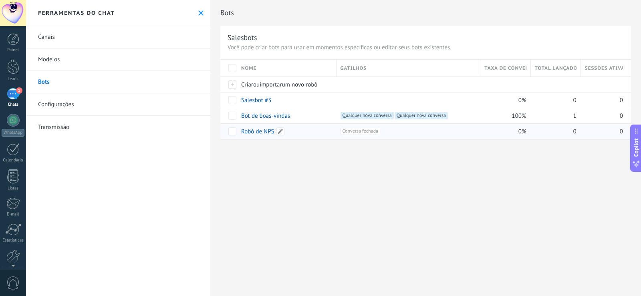
click at [255, 130] on link "Robô de NPS" at bounding box center [257, 132] width 33 height 8
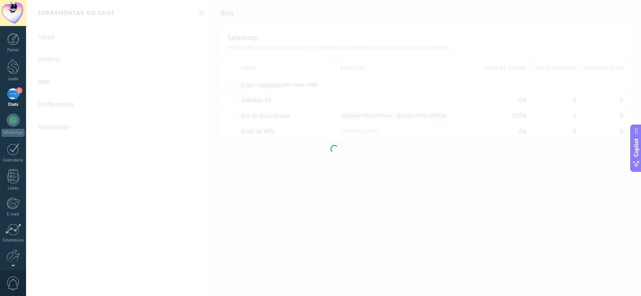
type input "**********"
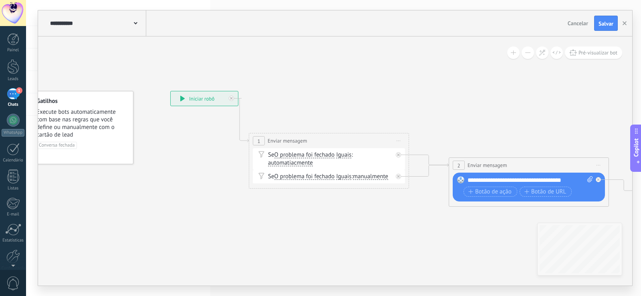
drag, startPoint x: 418, startPoint y: 199, endPoint x: 340, endPoint y: 182, distance: 80.1
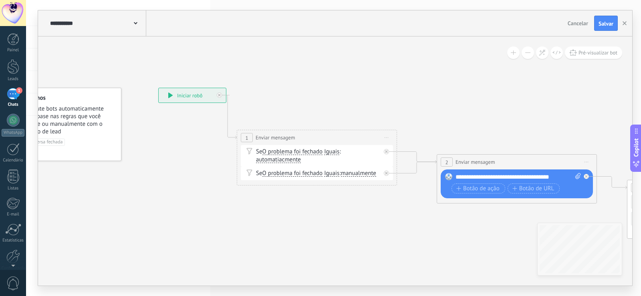
click at [11, 93] on div "1" at bounding box center [13, 94] width 13 height 12
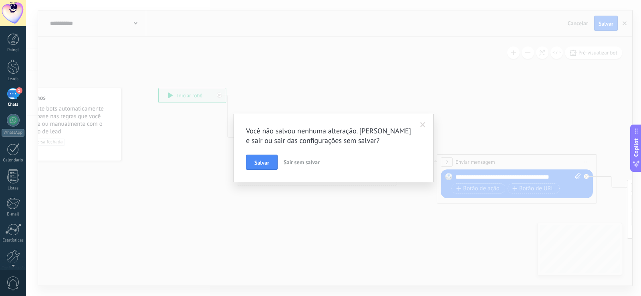
click at [291, 163] on span "Sair sem salvar" at bounding box center [302, 162] width 36 height 7
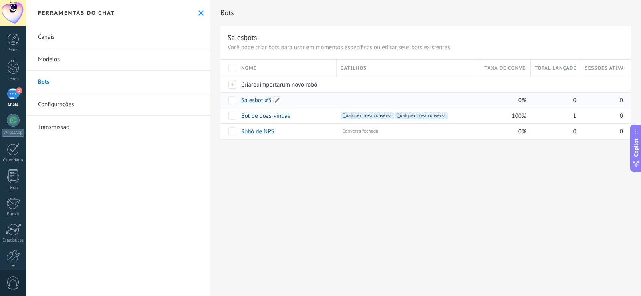
click at [256, 101] on link "Salesbot #3" at bounding box center [256, 101] width 30 height 8
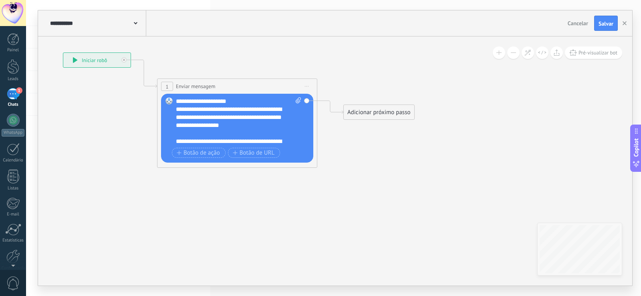
drag, startPoint x: 531, startPoint y: 183, endPoint x: 386, endPoint y: 139, distance: 151.9
click at [386, 139] on icon at bounding box center [225, 110] width 724 height 516
